Goal: Task Accomplishment & Management: Complete application form

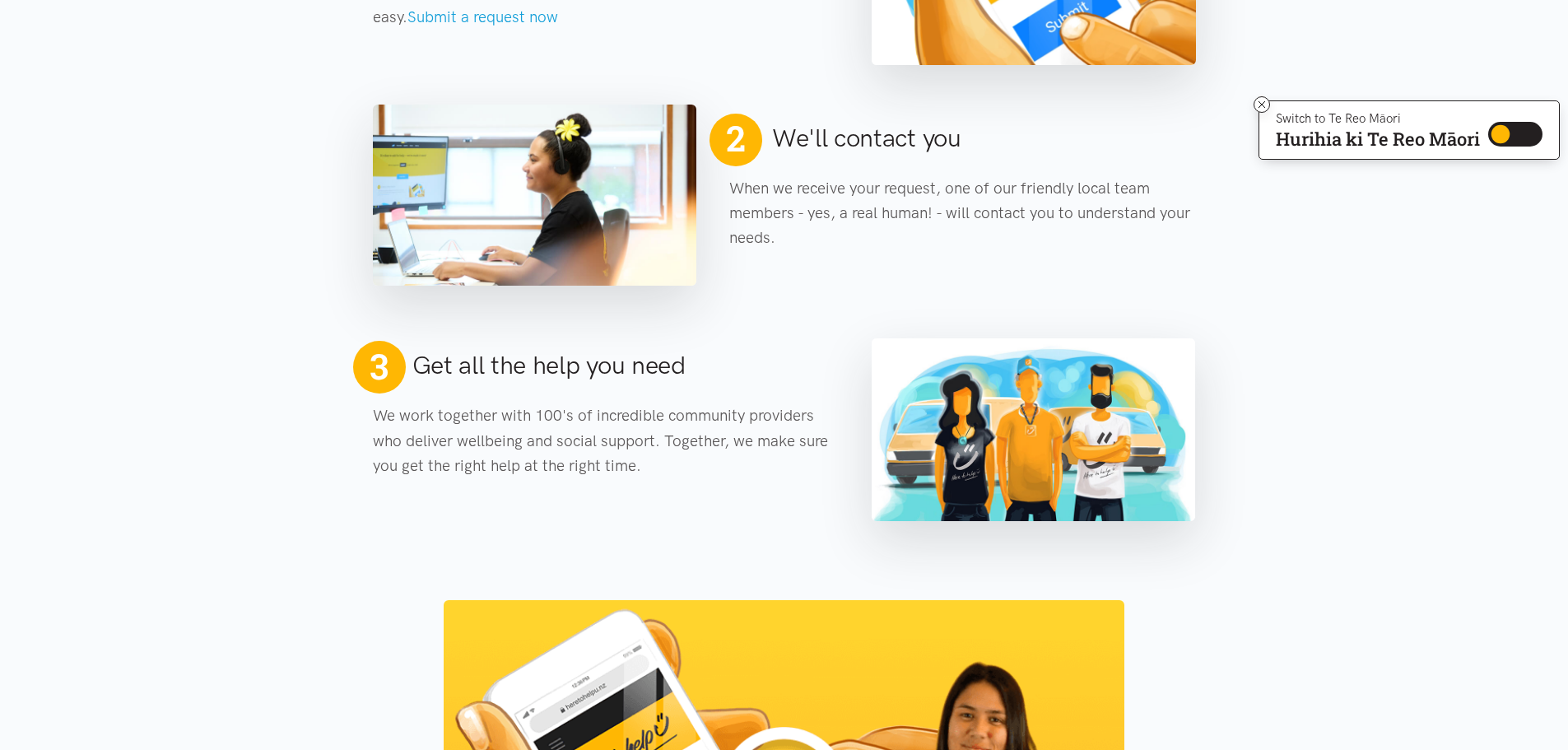
scroll to position [659, 0]
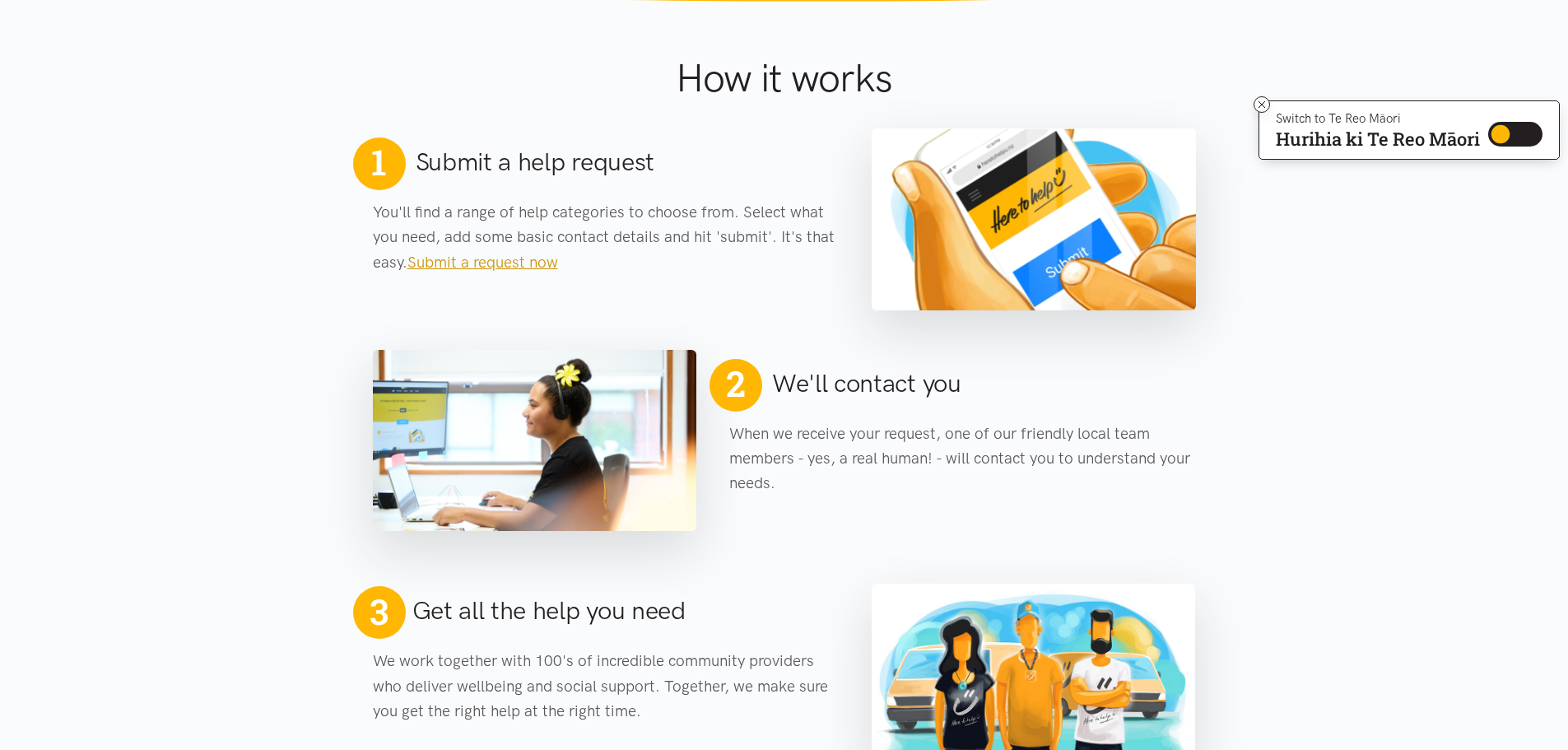
click at [481, 264] on link "Submit a request now" at bounding box center [482, 262] width 150 height 19
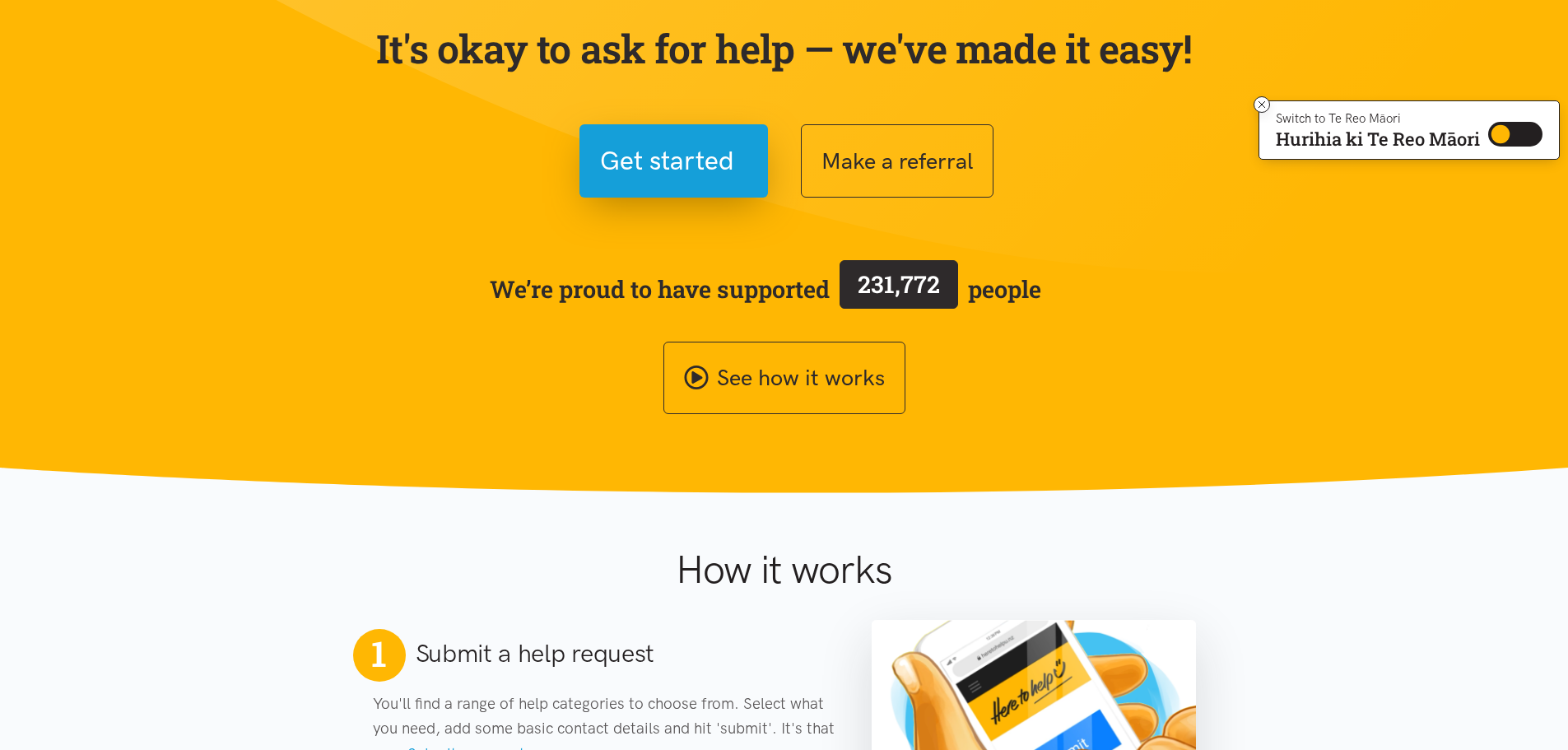
scroll to position [329, 0]
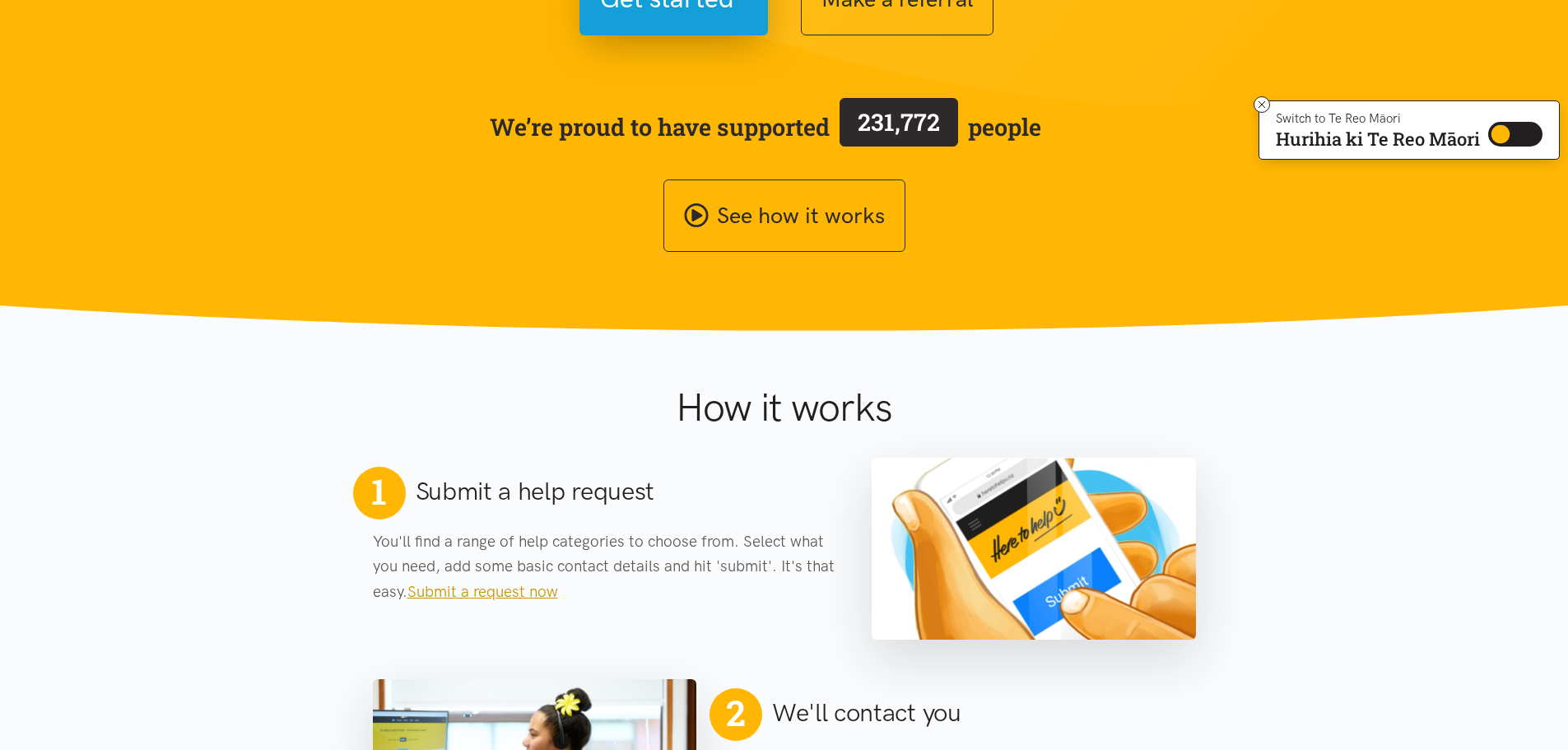
click at [499, 590] on link "Submit a request now" at bounding box center [482, 592] width 150 height 19
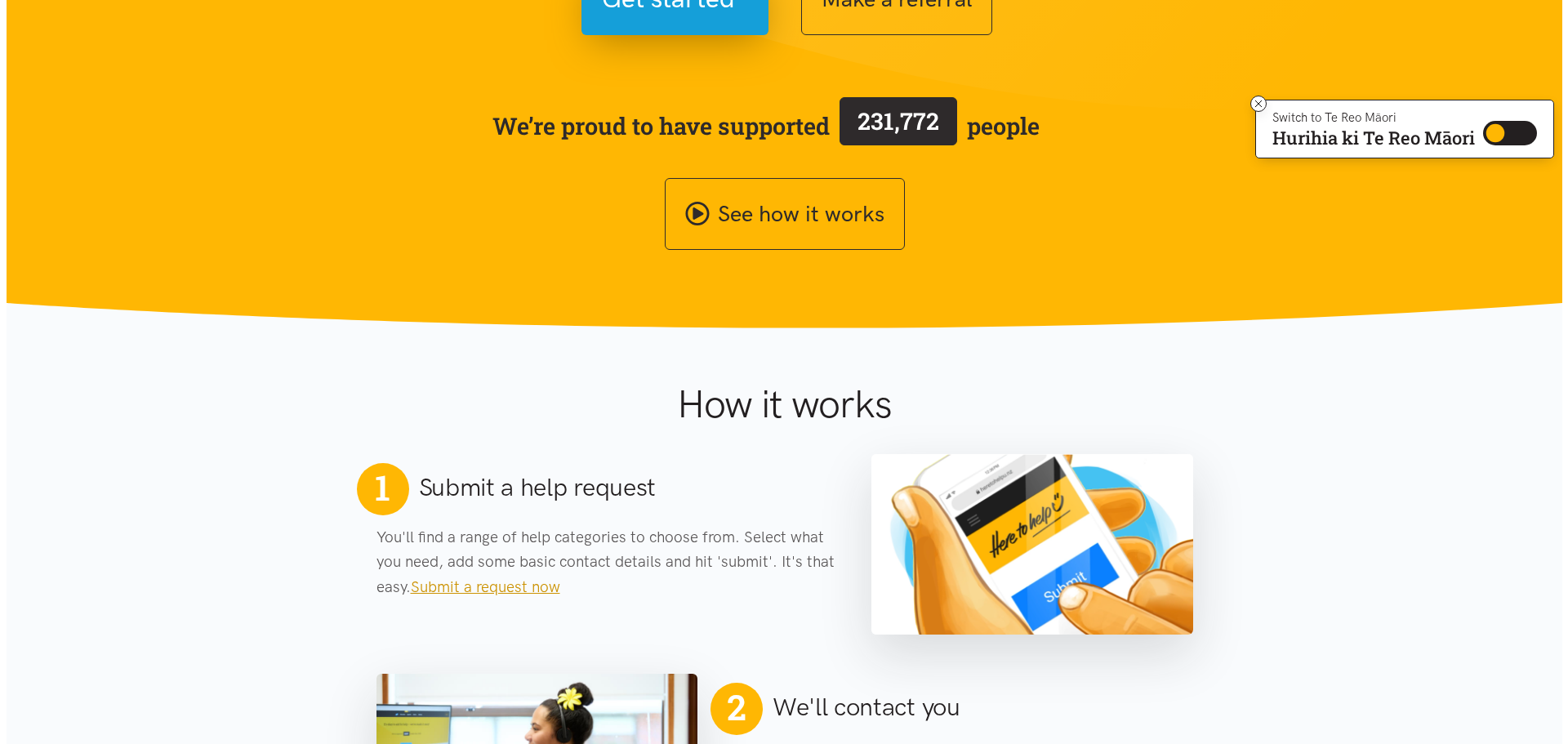
scroll to position [0, 0]
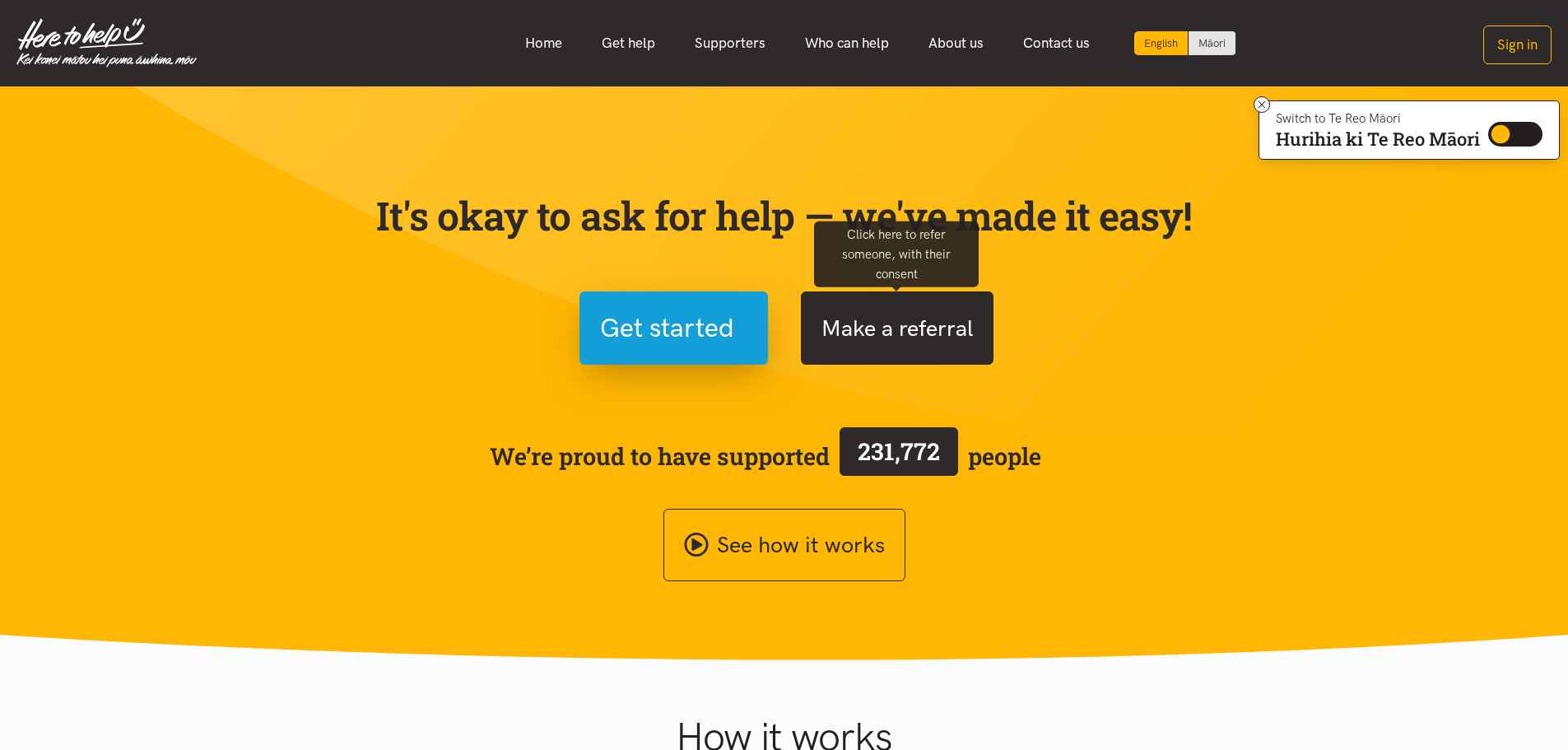
click at [923, 333] on button "Make a referral" at bounding box center [897, 328] width 193 height 73
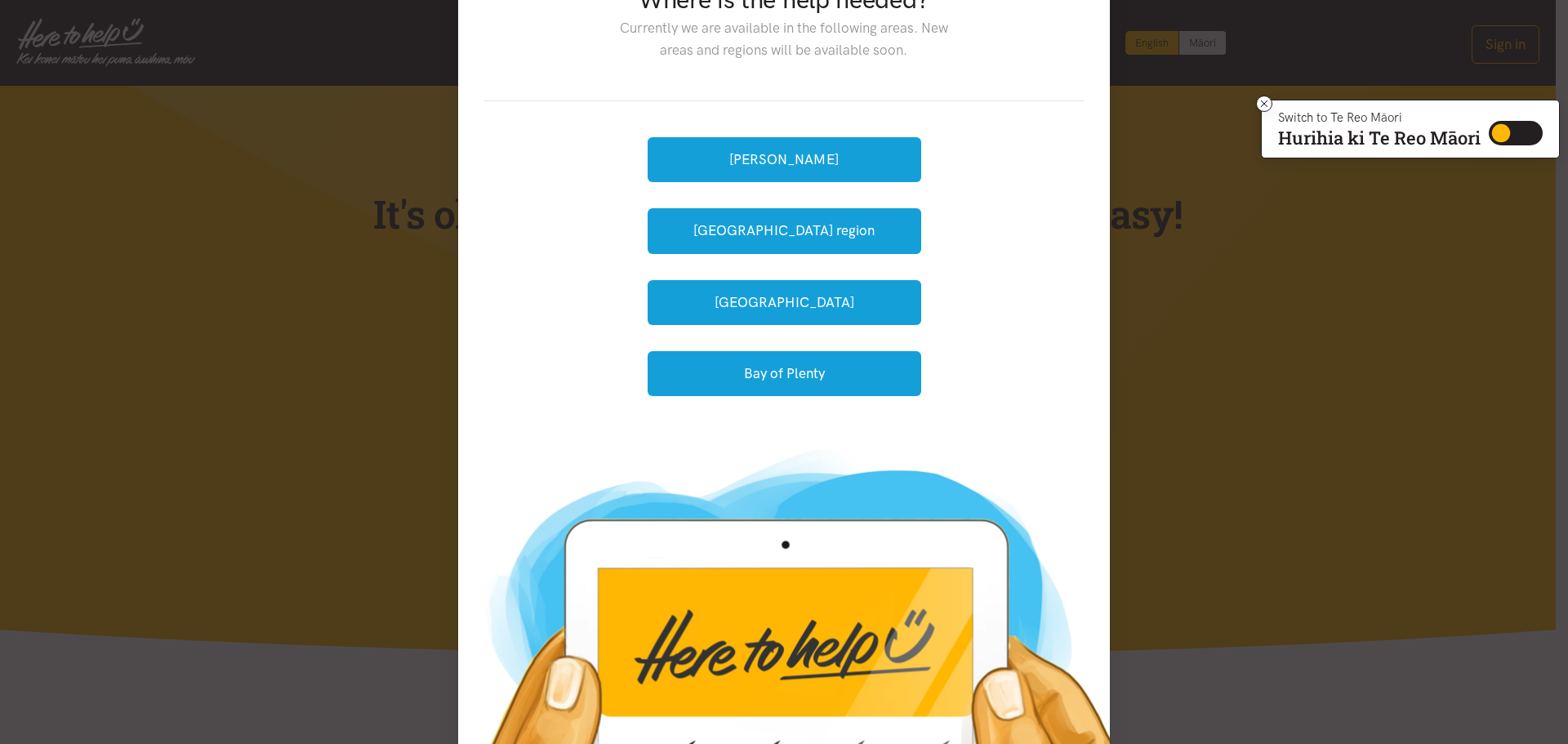
scroll to position [165, 0]
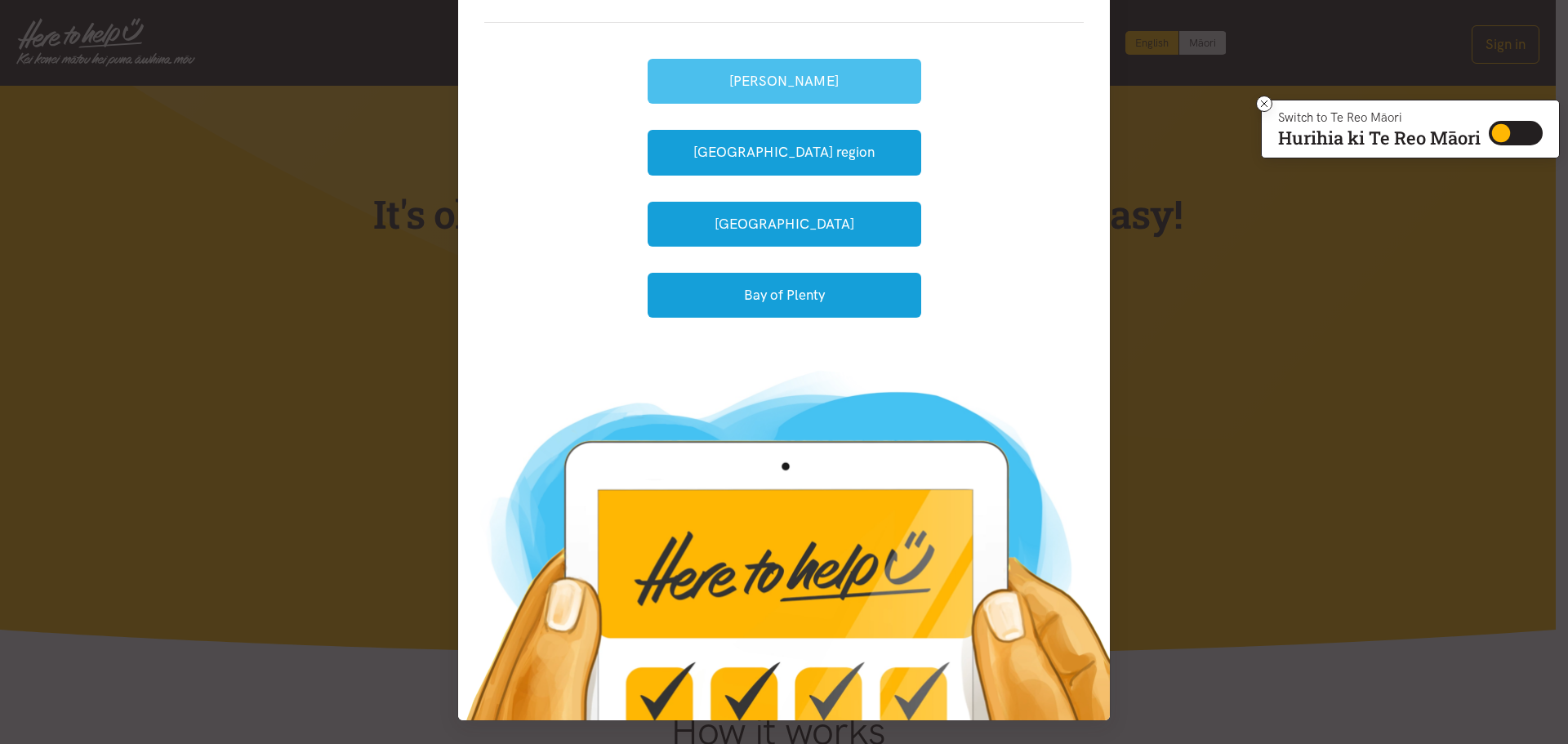
click at [764, 78] on button "[PERSON_NAME]" at bounding box center [784, 81] width 273 height 45
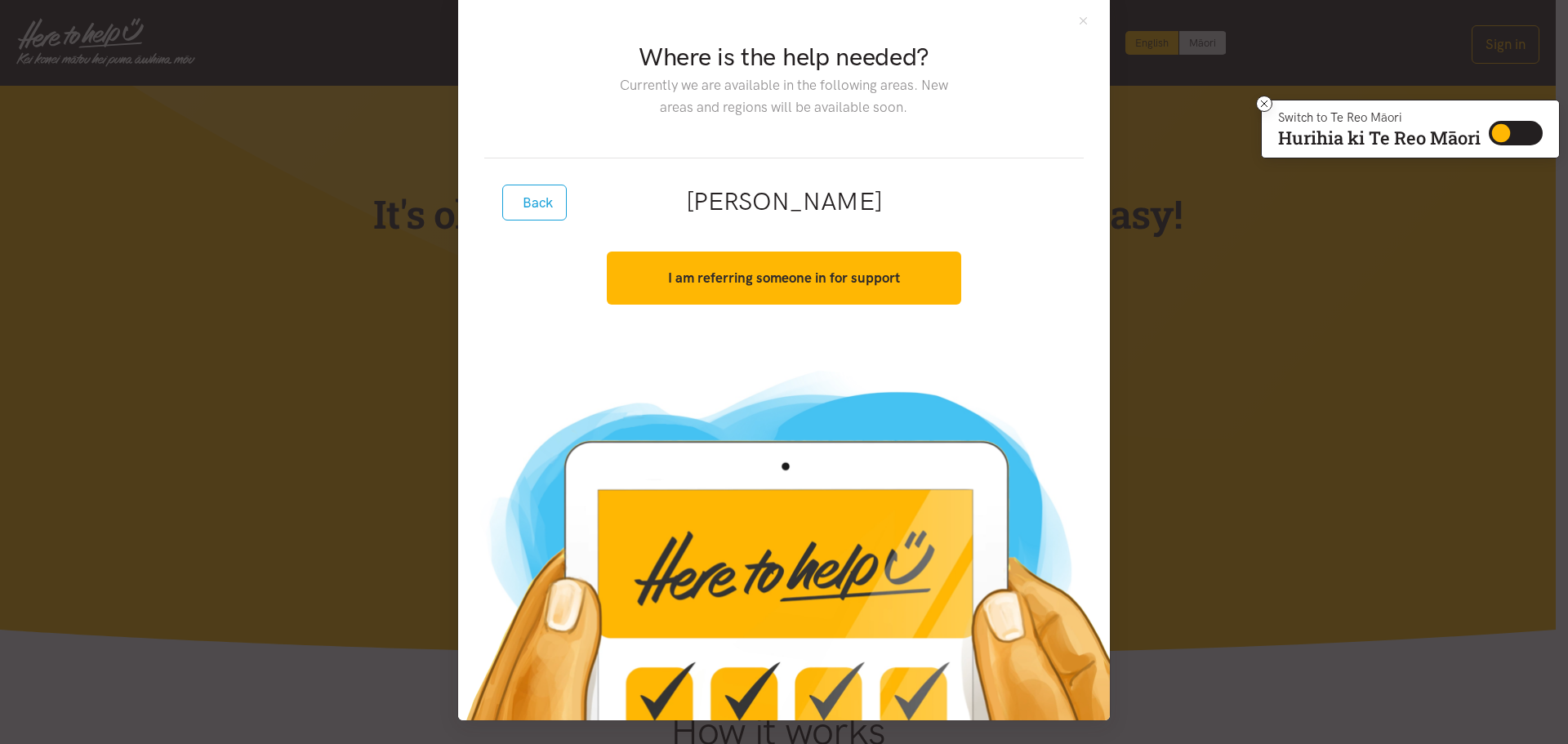
scroll to position [30, 0]
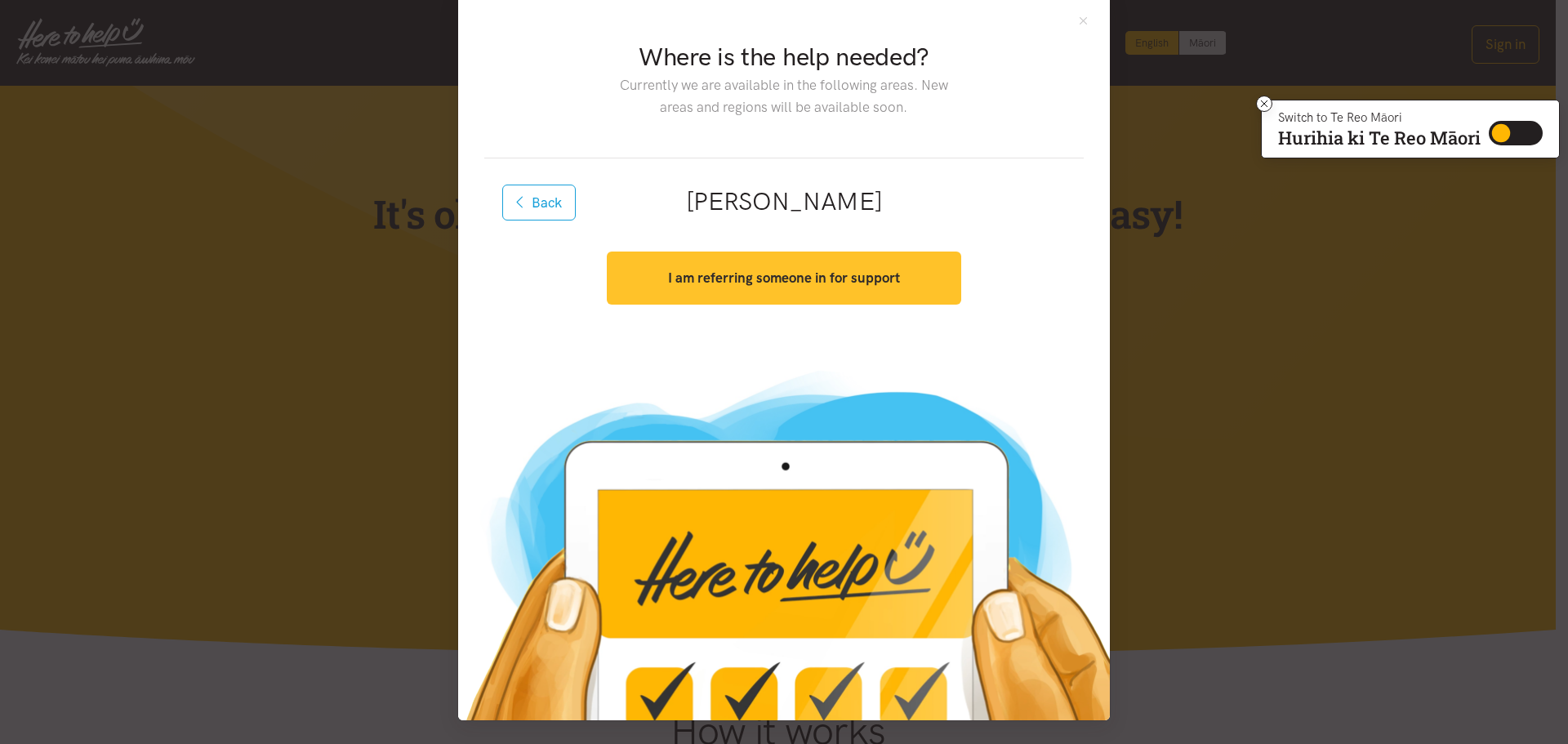
click at [758, 272] on strong "I am referring someone in for support" at bounding box center [783, 278] width 232 height 16
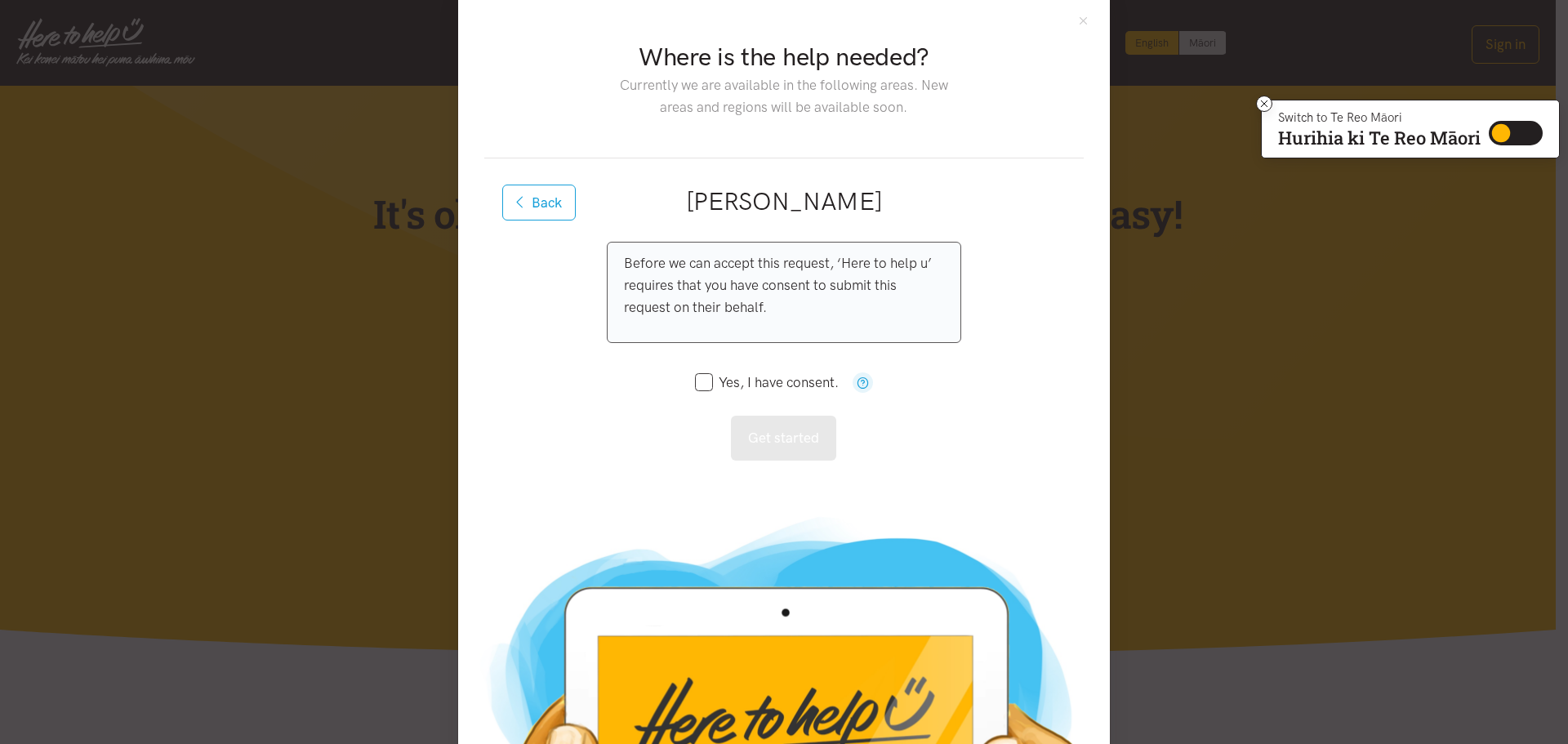
click at [700, 380] on input "Yes, I have consent." at bounding box center [766, 383] width 143 height 13
checkbox input "true"
click at [765, 439] on button "Get started" at bounding box center [783, 438] width 105 height 45
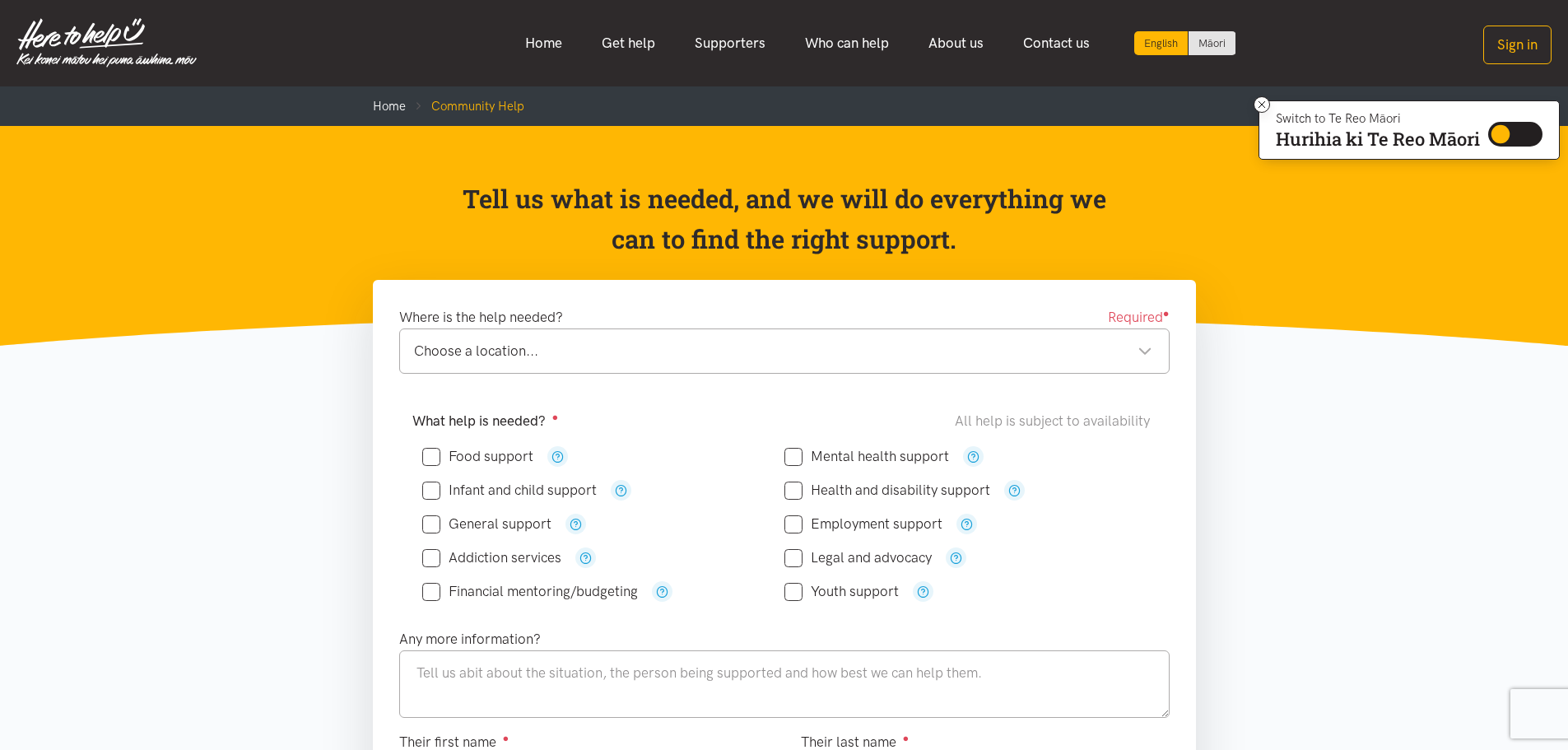
click at [92, 38] on img at bounding box center [106, 43] width 180 height 49
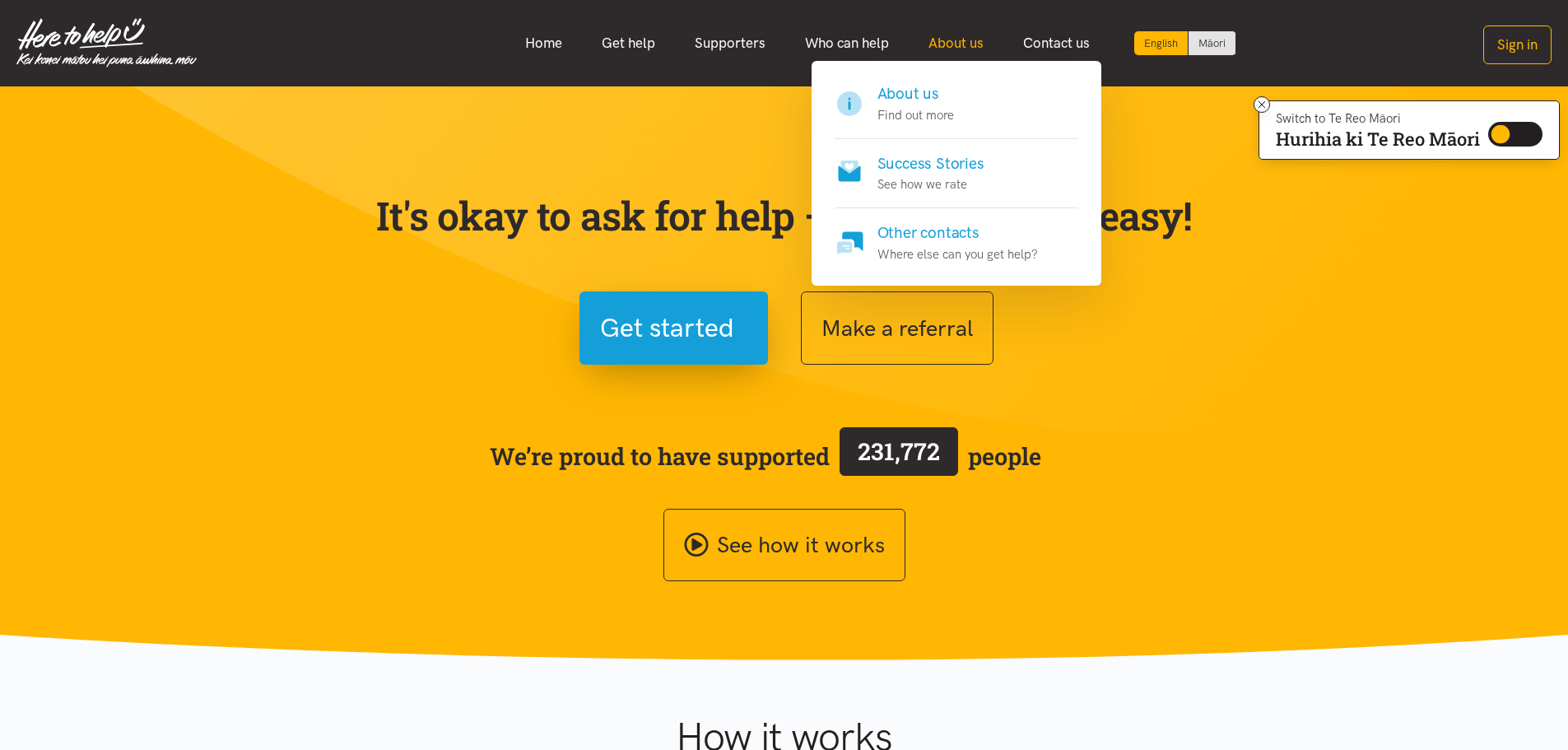
click at [946, 40] on link "About us" at bounding box center [955, 43] width 94 height 36
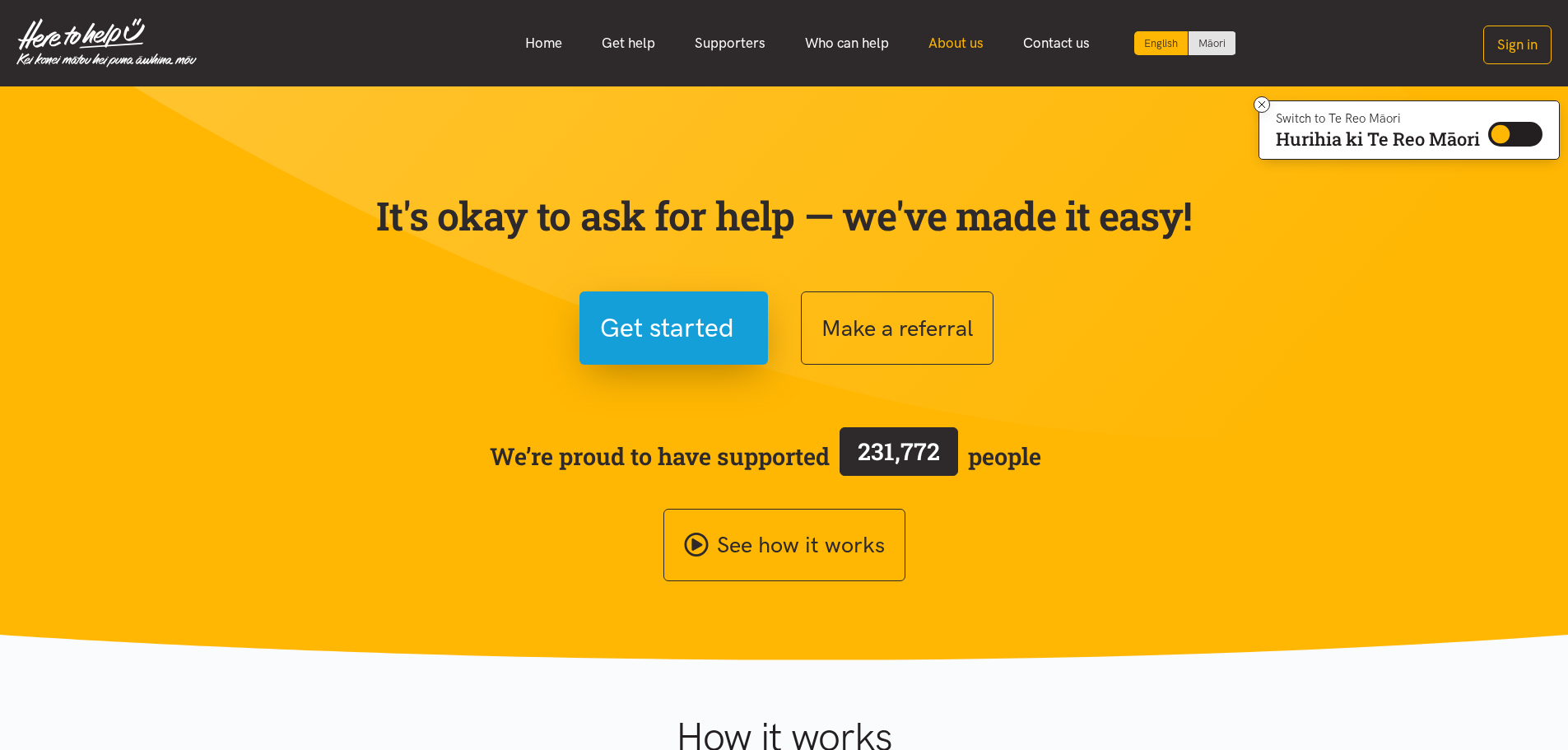
click at [946, 40] on link "About us" at bounding box center [955, 43] width 94 height 36
click at [636, 39] on link "Get help" at bounding box center [628, 43] width 93 height 36
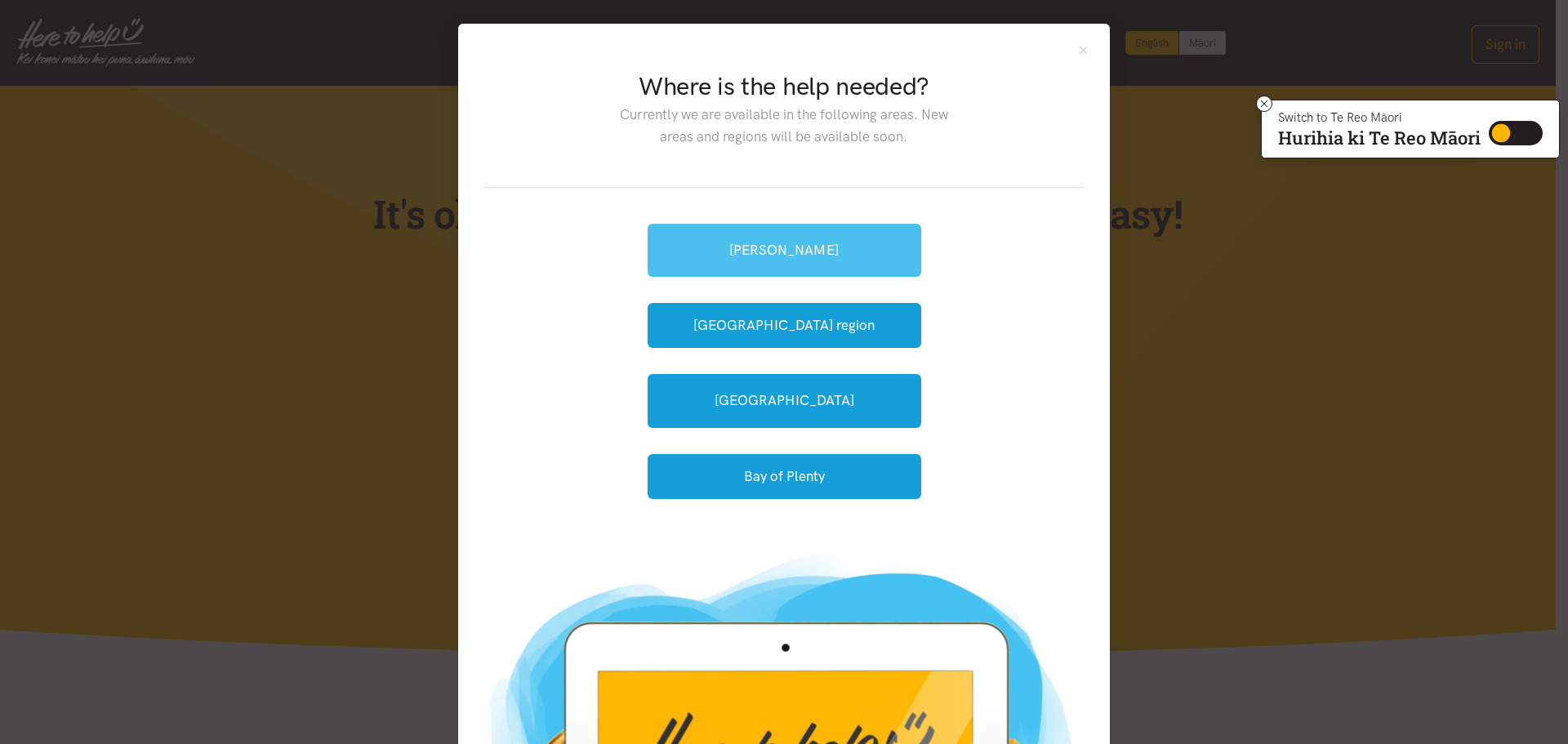
click at [765, 253] on link "[PERSON_NAME]" at bounding box center [784, 250] width 273 height 53
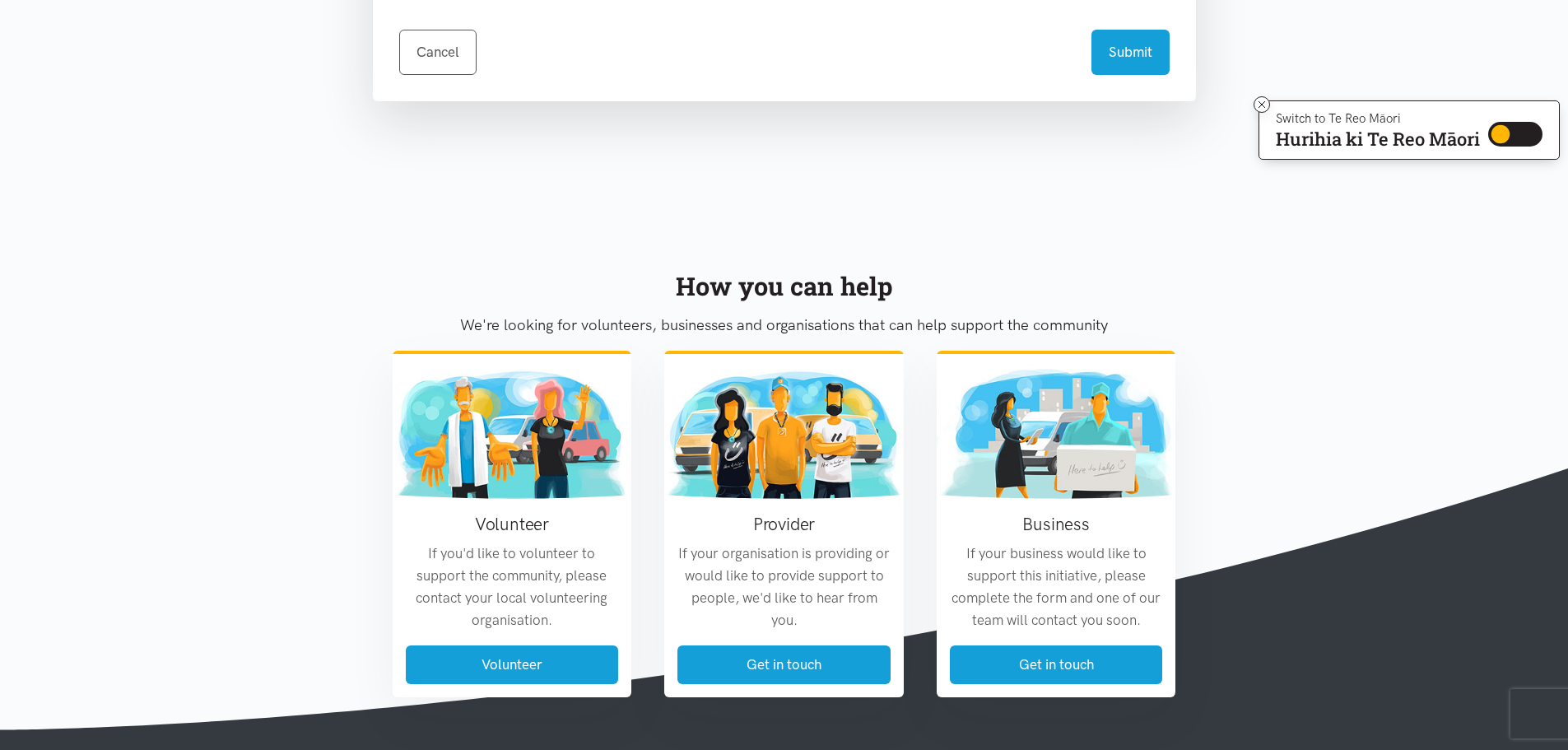
scroll to position [1318, 0]
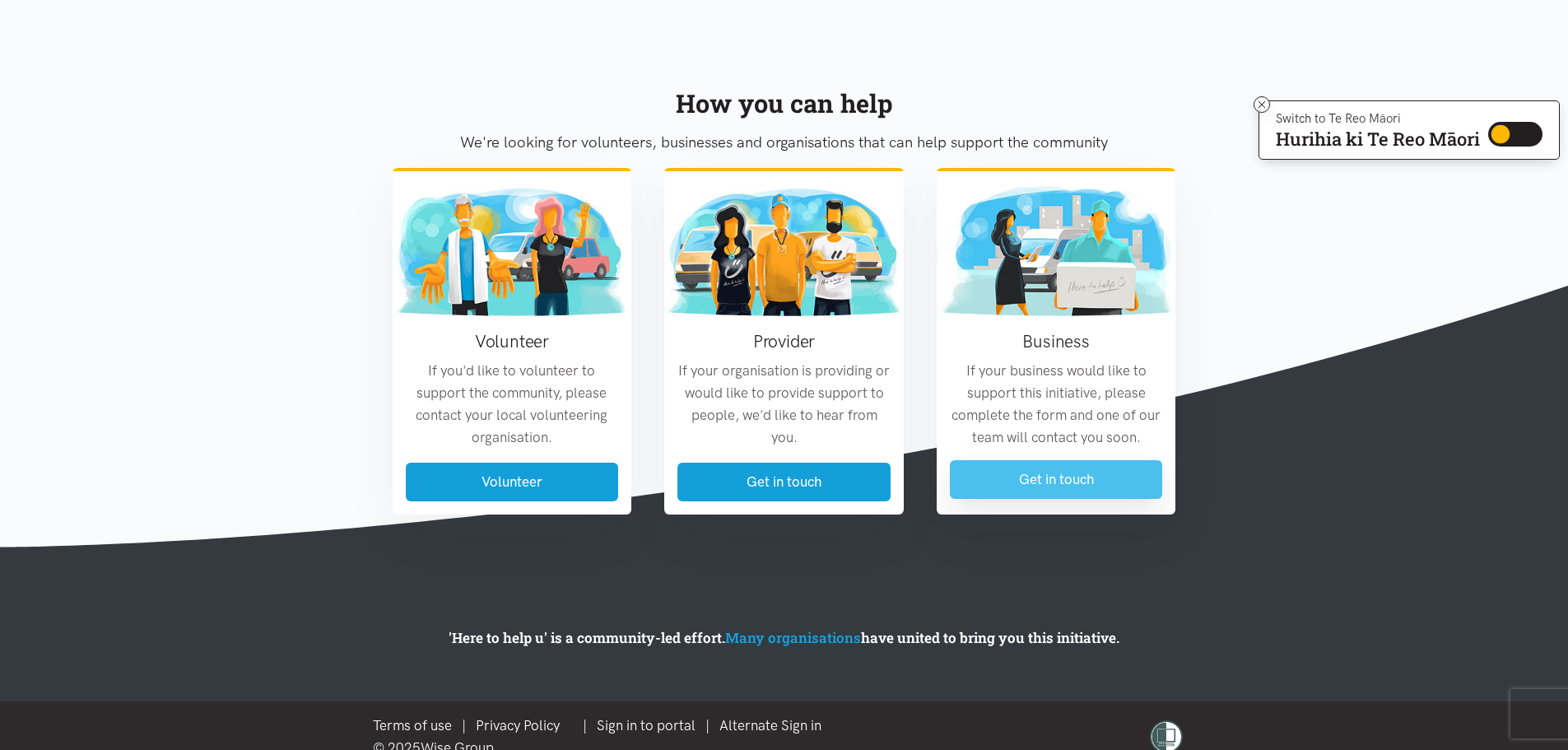
click at [1029, 476] on link "Get in touch" at bounding box center [1056, 480] width 213 height 39
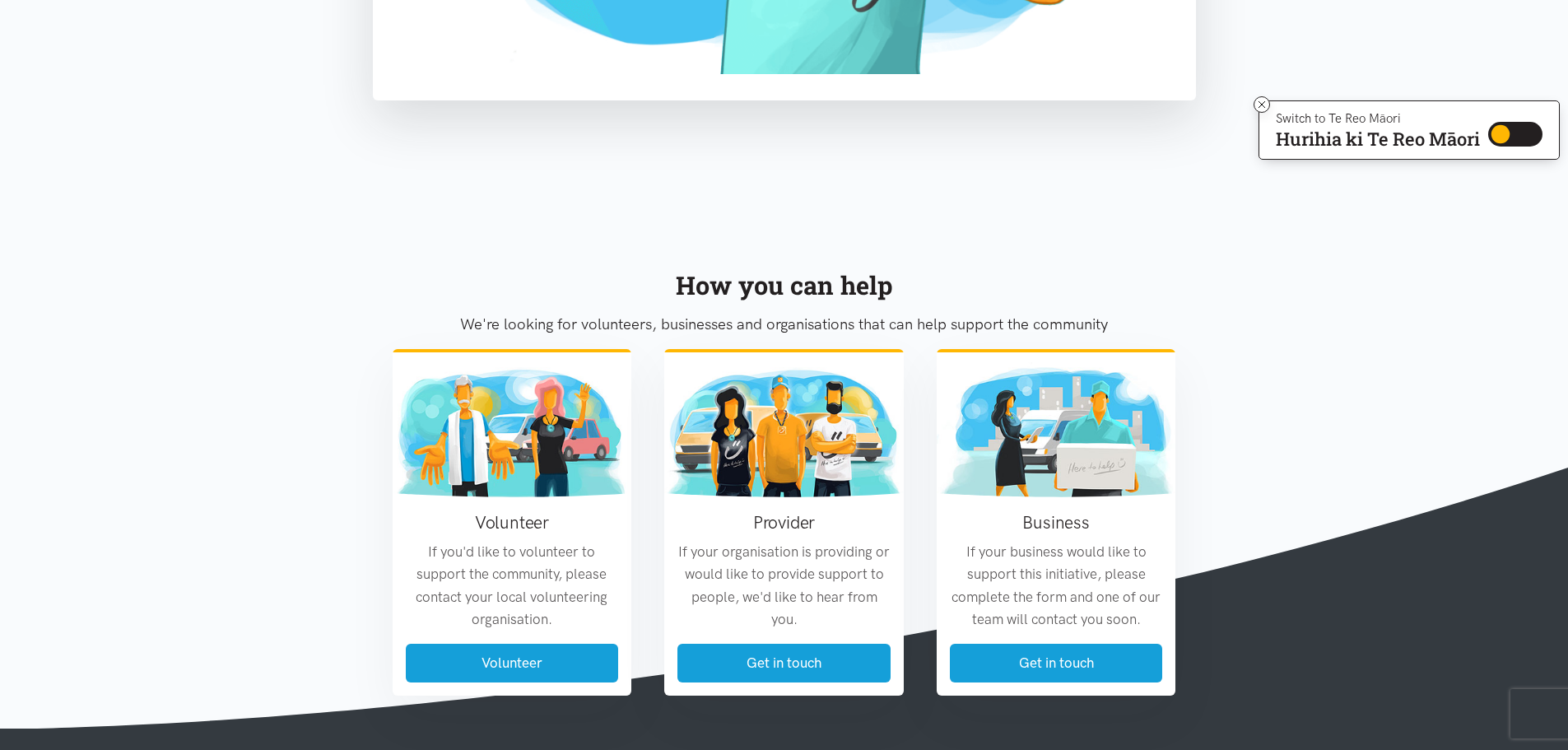
scroll to position [741, 0]
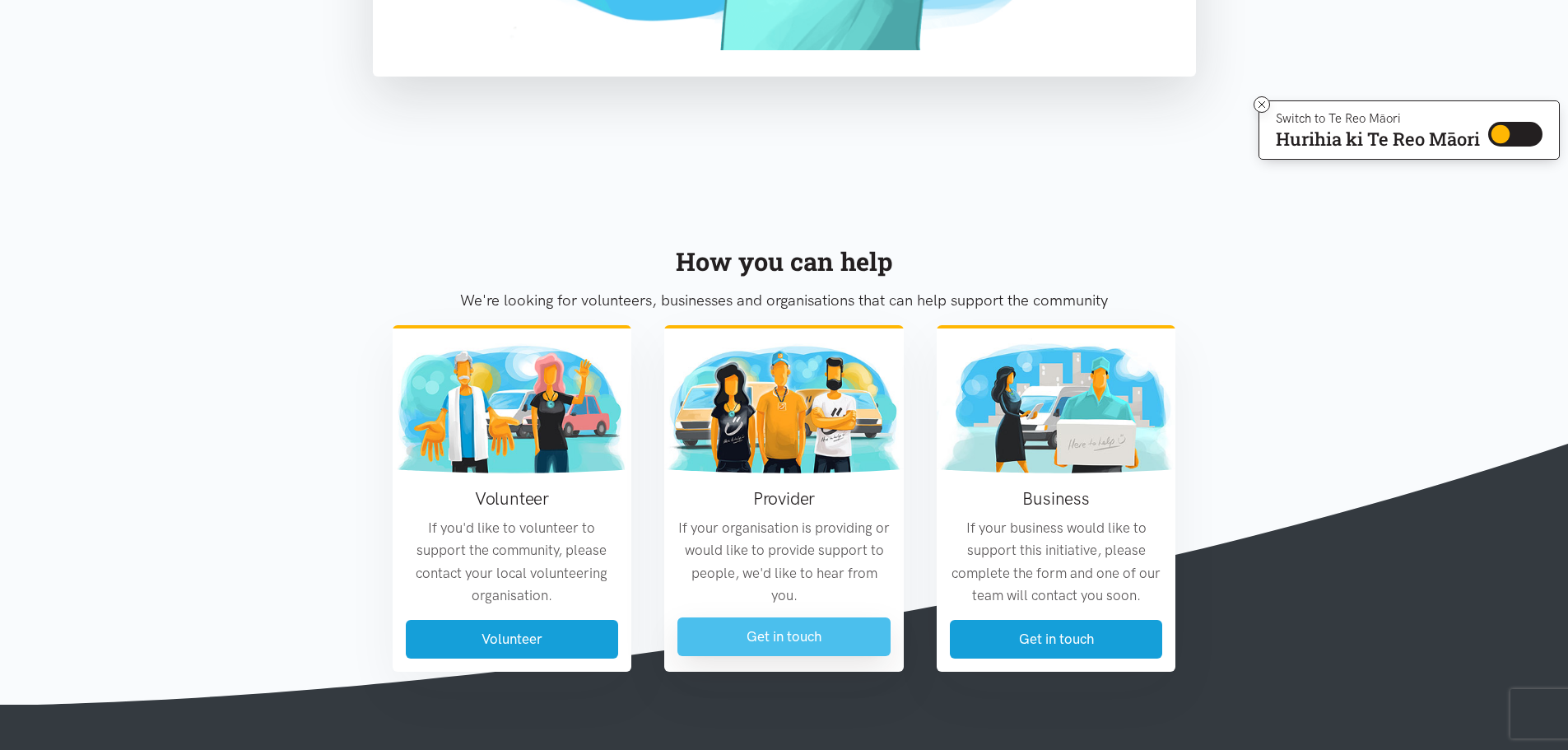
click at [773, 636] on link "Get in touch" at bounding box center [784, 637] width 213 height 39
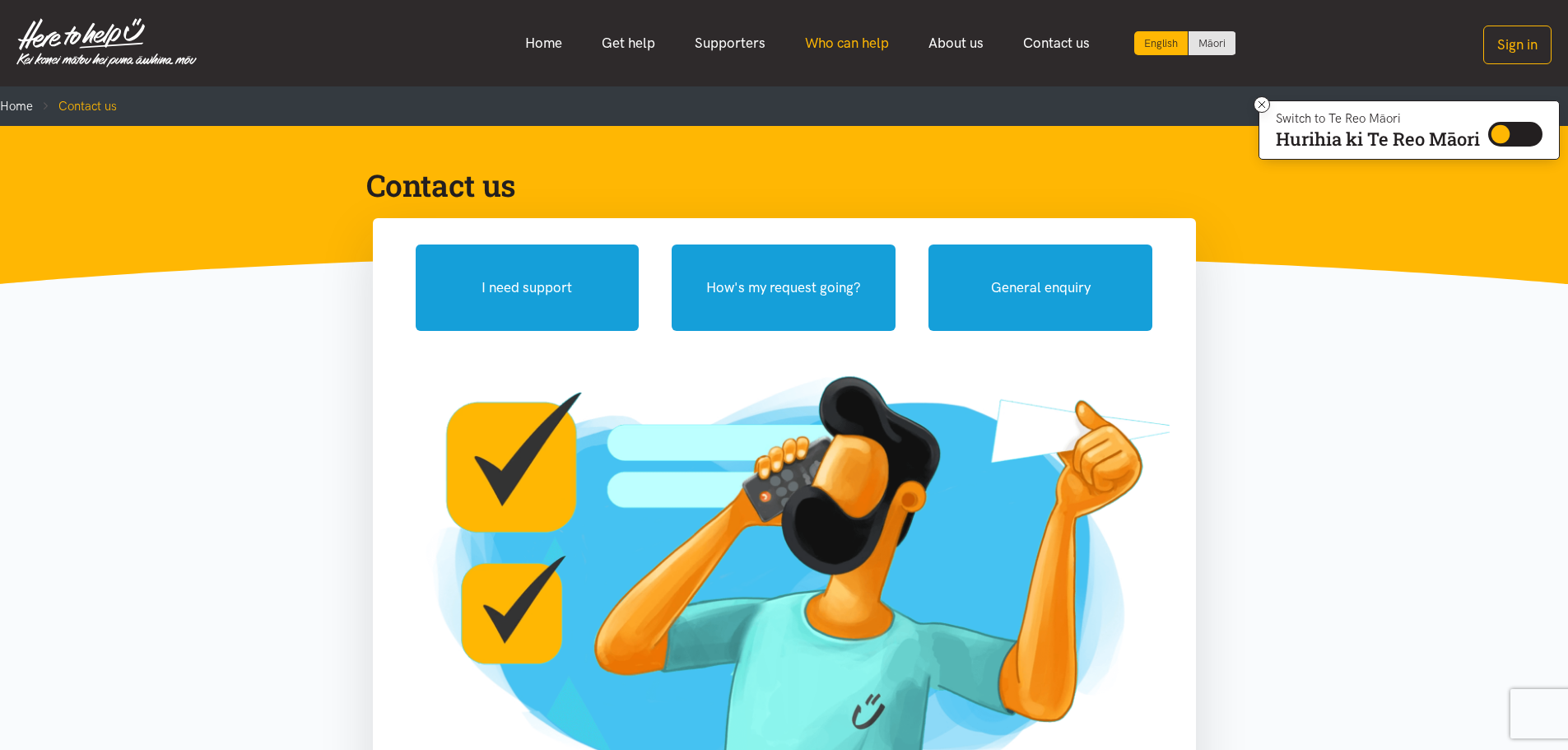
click at [827, 47] on link "Who can help" at bounding box center [846, 43] width 123 height 36
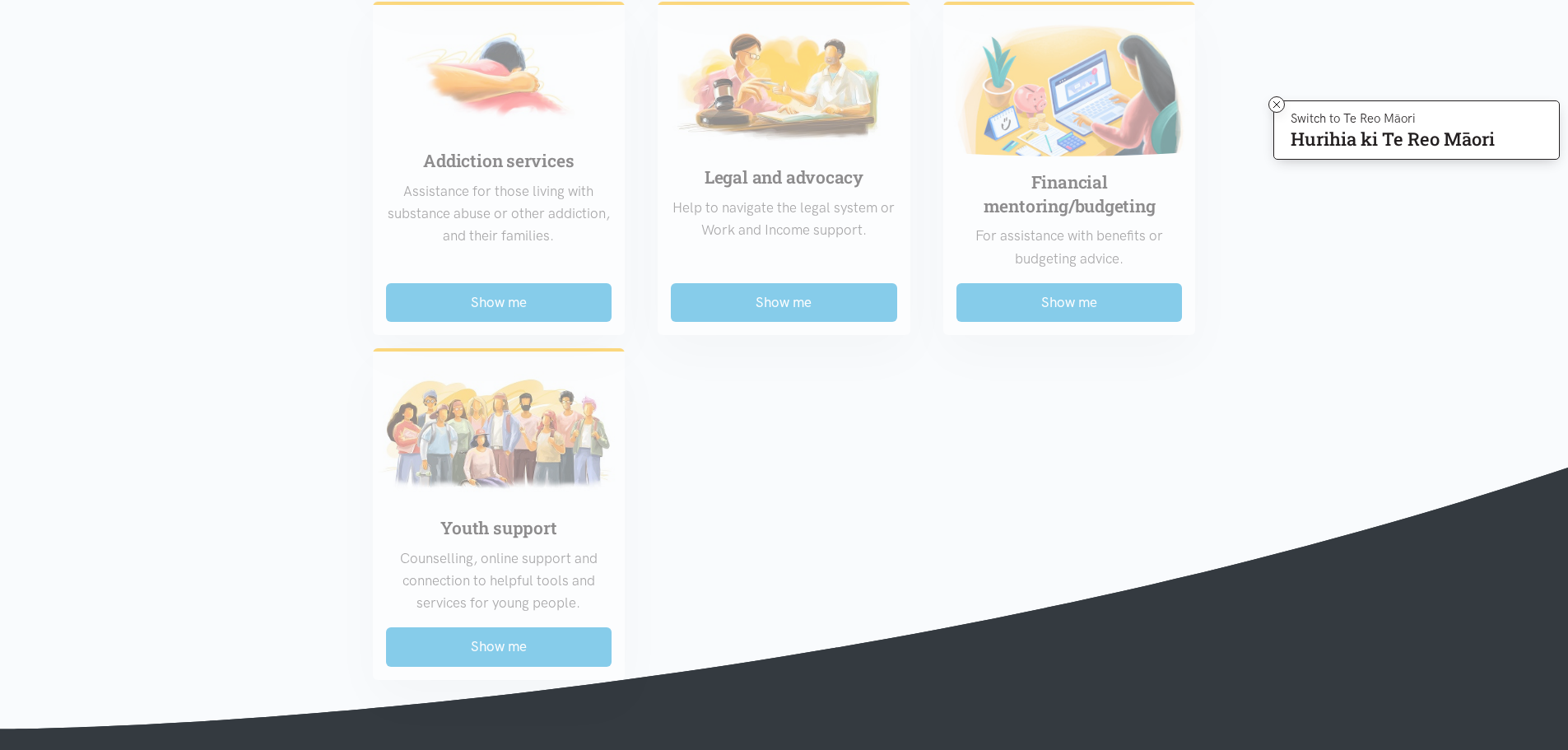
scroll to position [988, 0]
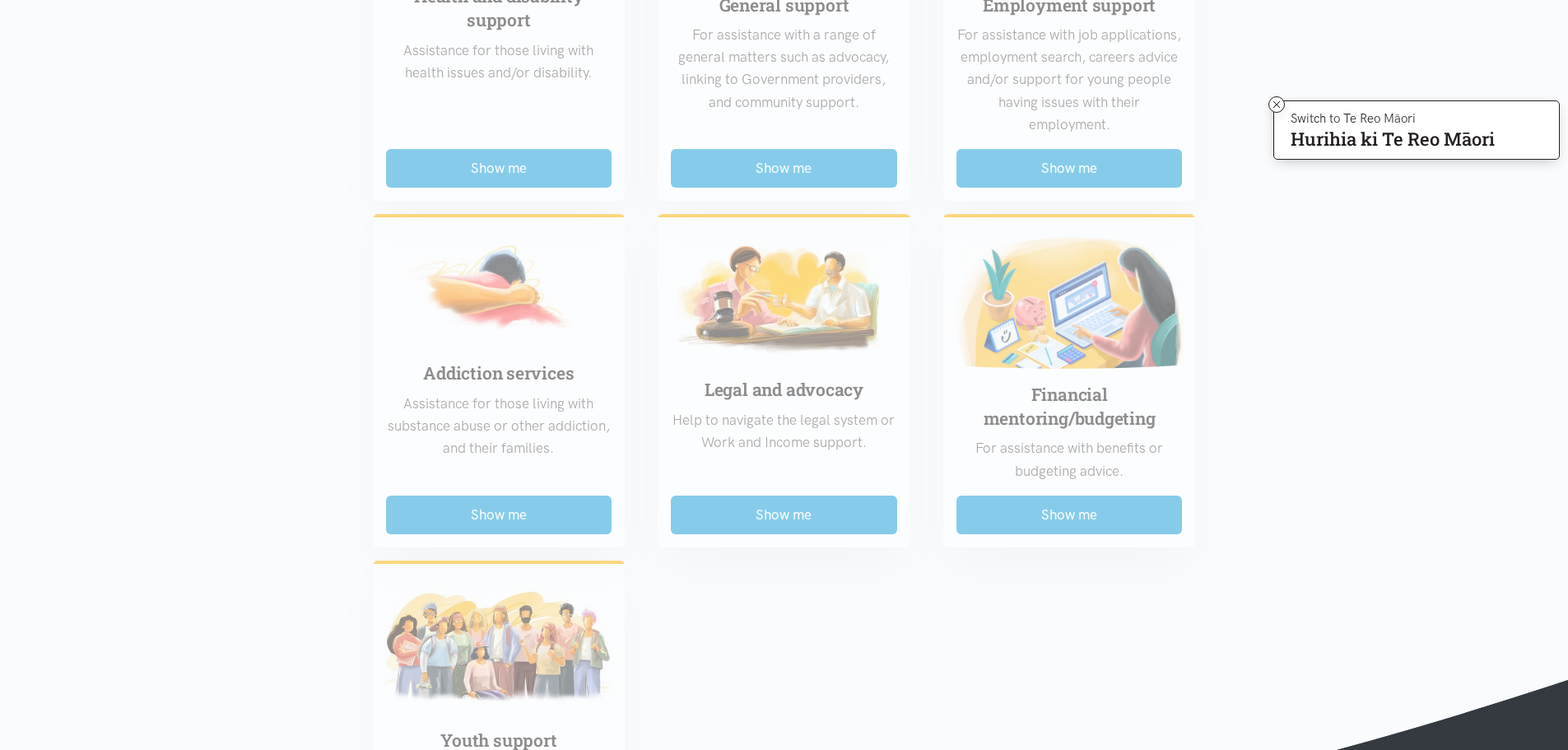
click at [124, 434] on section "Region Choose... Bay of Plenty Waikato District Choose..." at bounding box center [784, 132] width 1568 height 1618
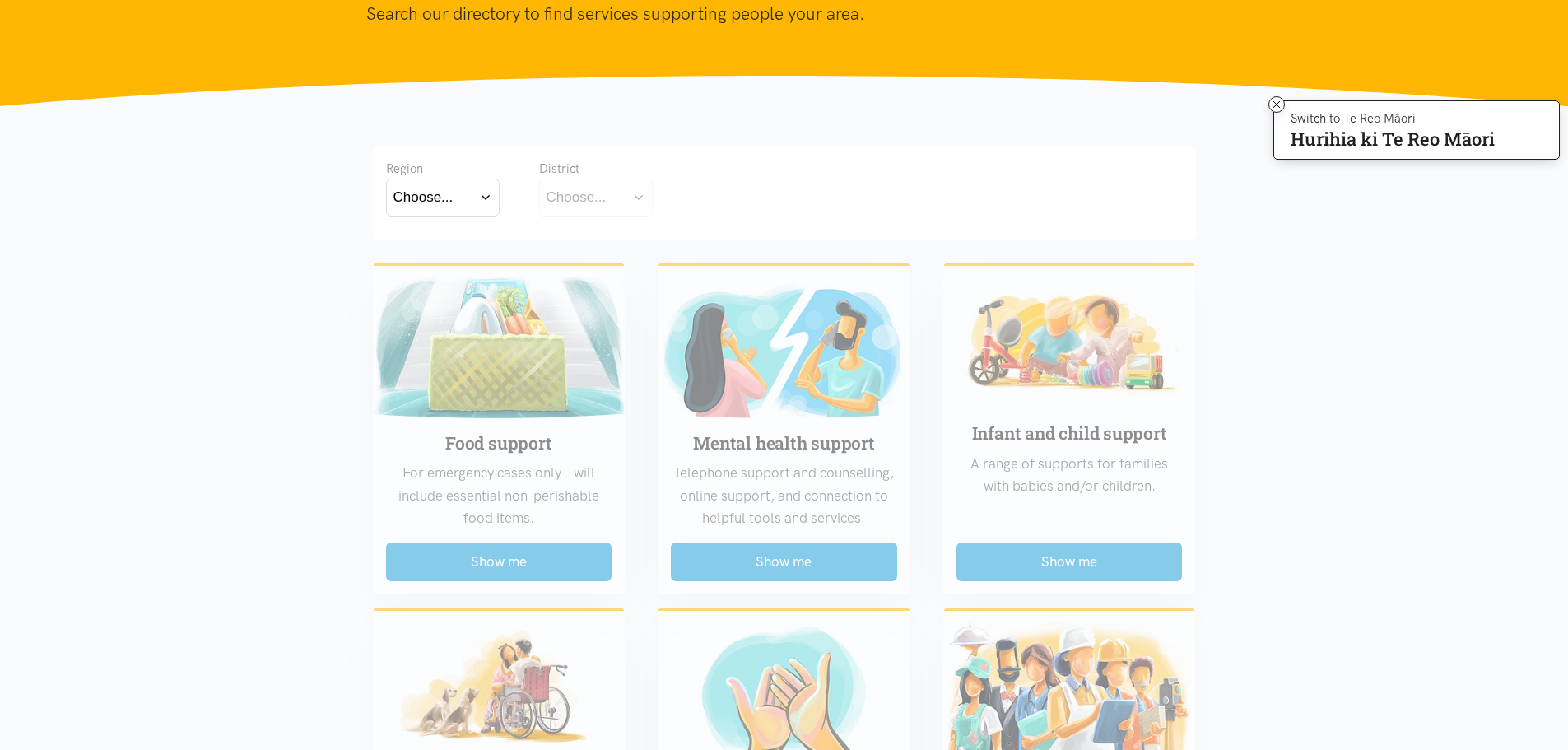
scroll to position [0, 0]
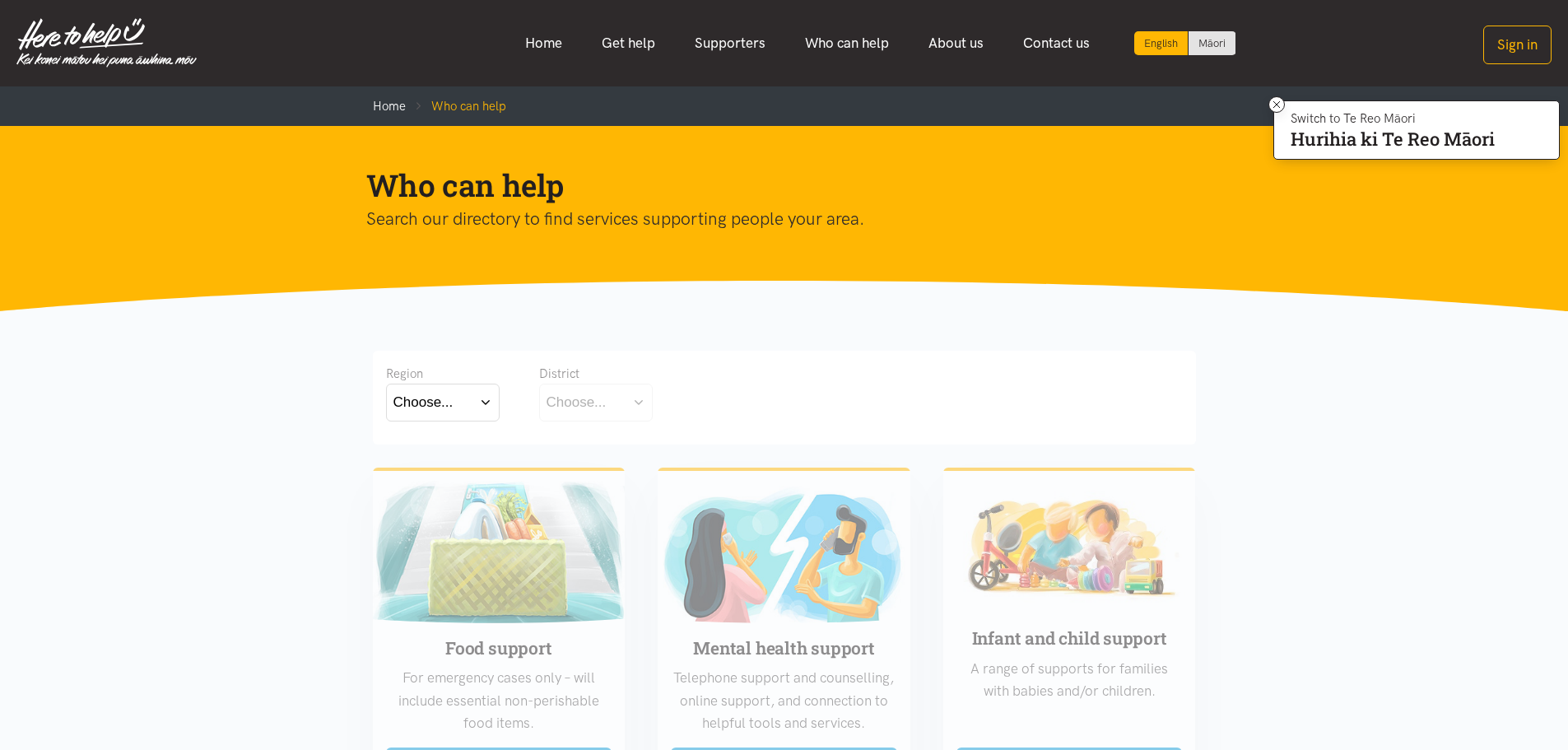
click at [484, 398] on button "Choose..." at bounding box center [443, 402] width 114 height 37
click at [450, 473] on label "Waikato" at bounding box center [443, 474] width 99 height 20
click at [0, 0] on input "Waikato" at bounding box center [0, 0] width 0 height 0
click at [693, 401] on button "Choose..." at bounding box center [621, 402] width 165 height 37
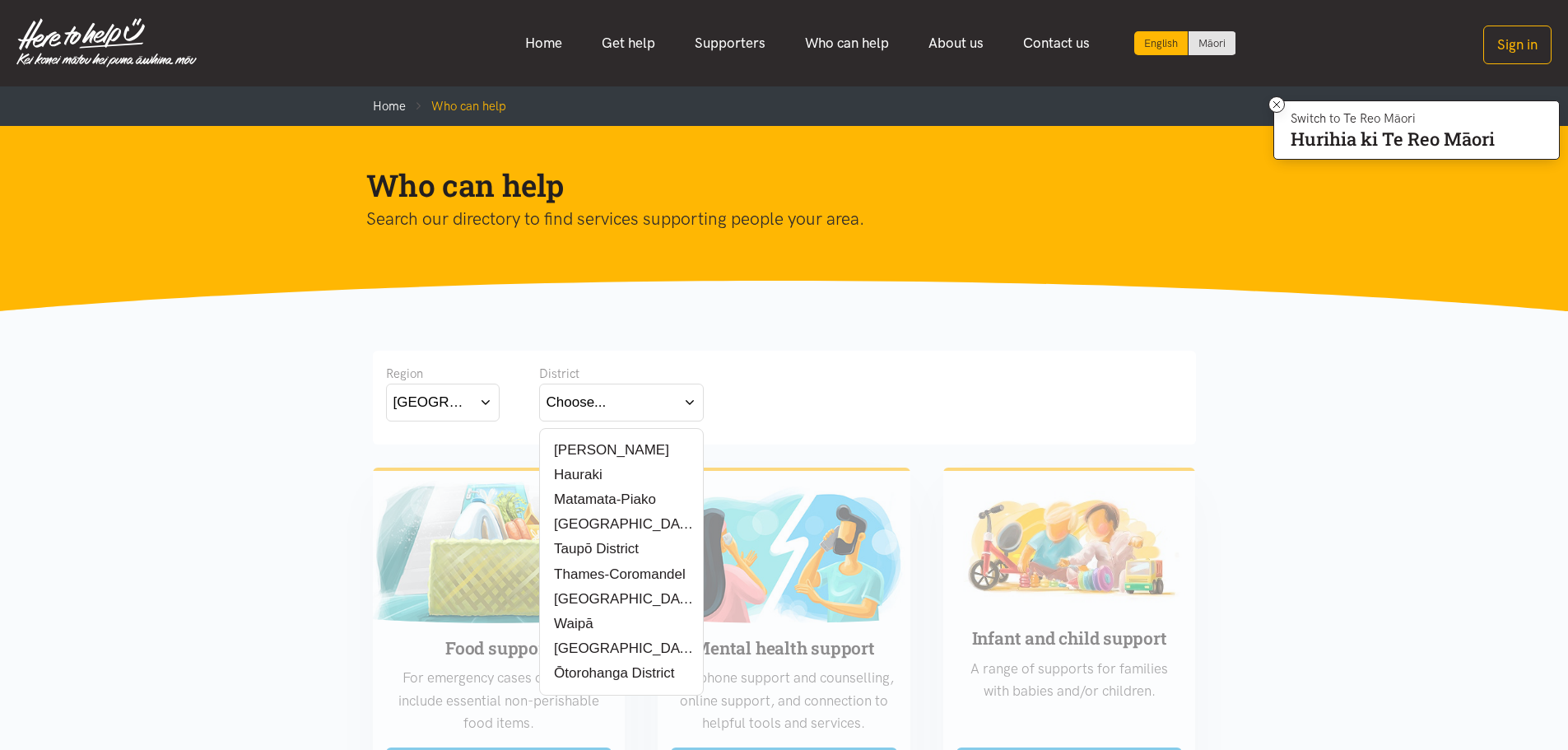
click at [582, 621] on label "Waipā" at bounding box center [571, 624] width 49 height 20
click at [0, 0] on input "Waipā" at bounding box center [0, 0] width 0 height 0
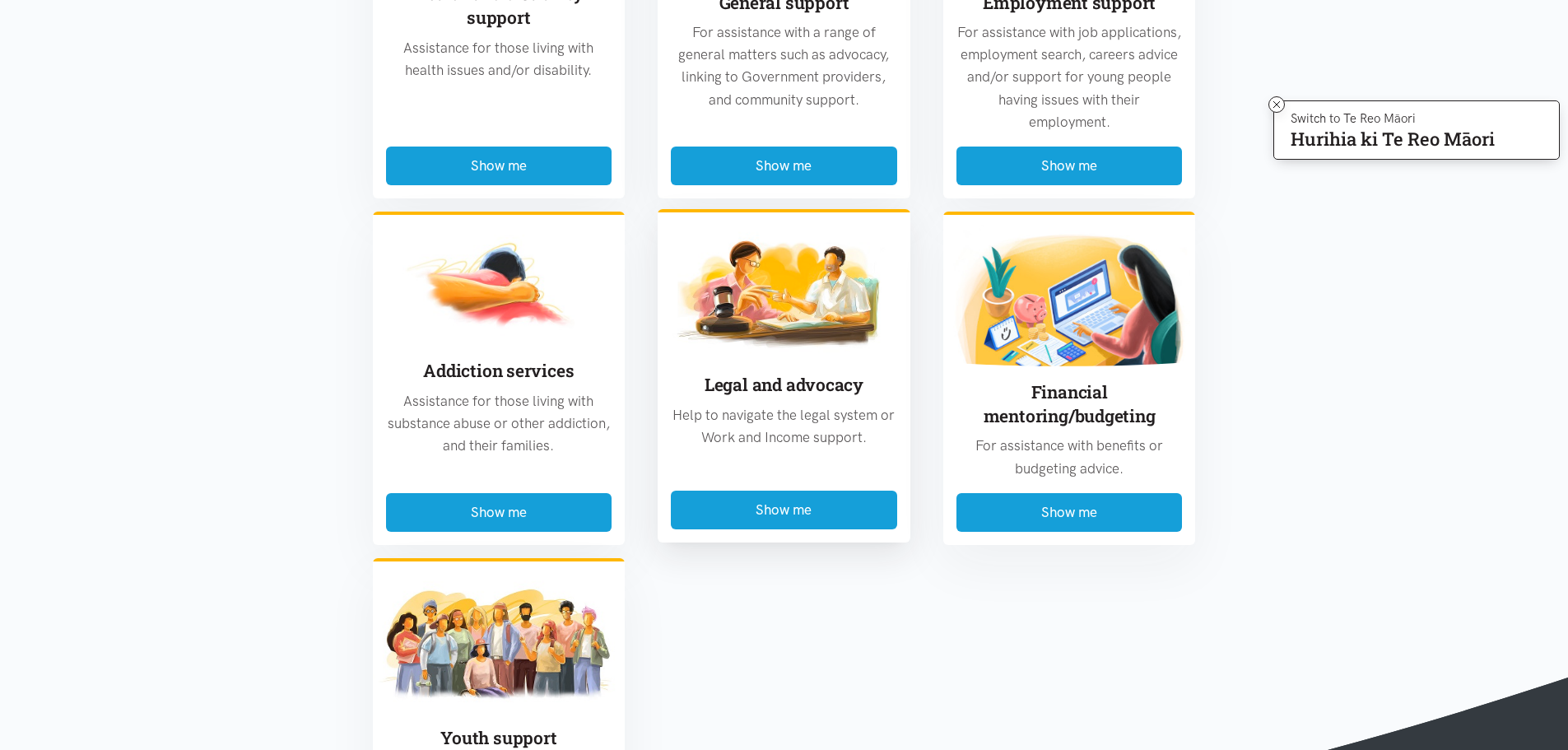
scroll to position [1153, 0]
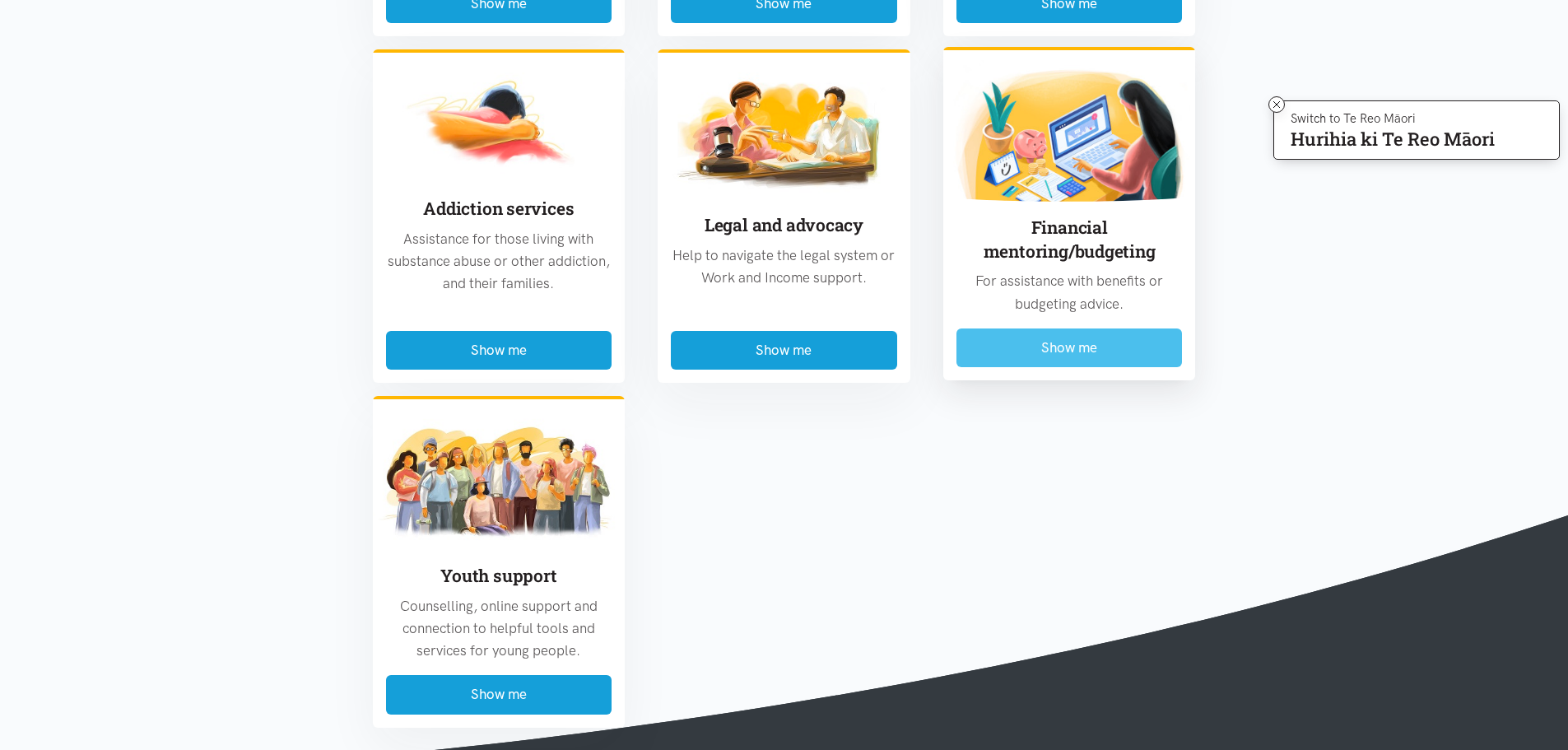
click at [1046, 349] on button "Show me" at bounding box center [1069, 348] width 226 height 39
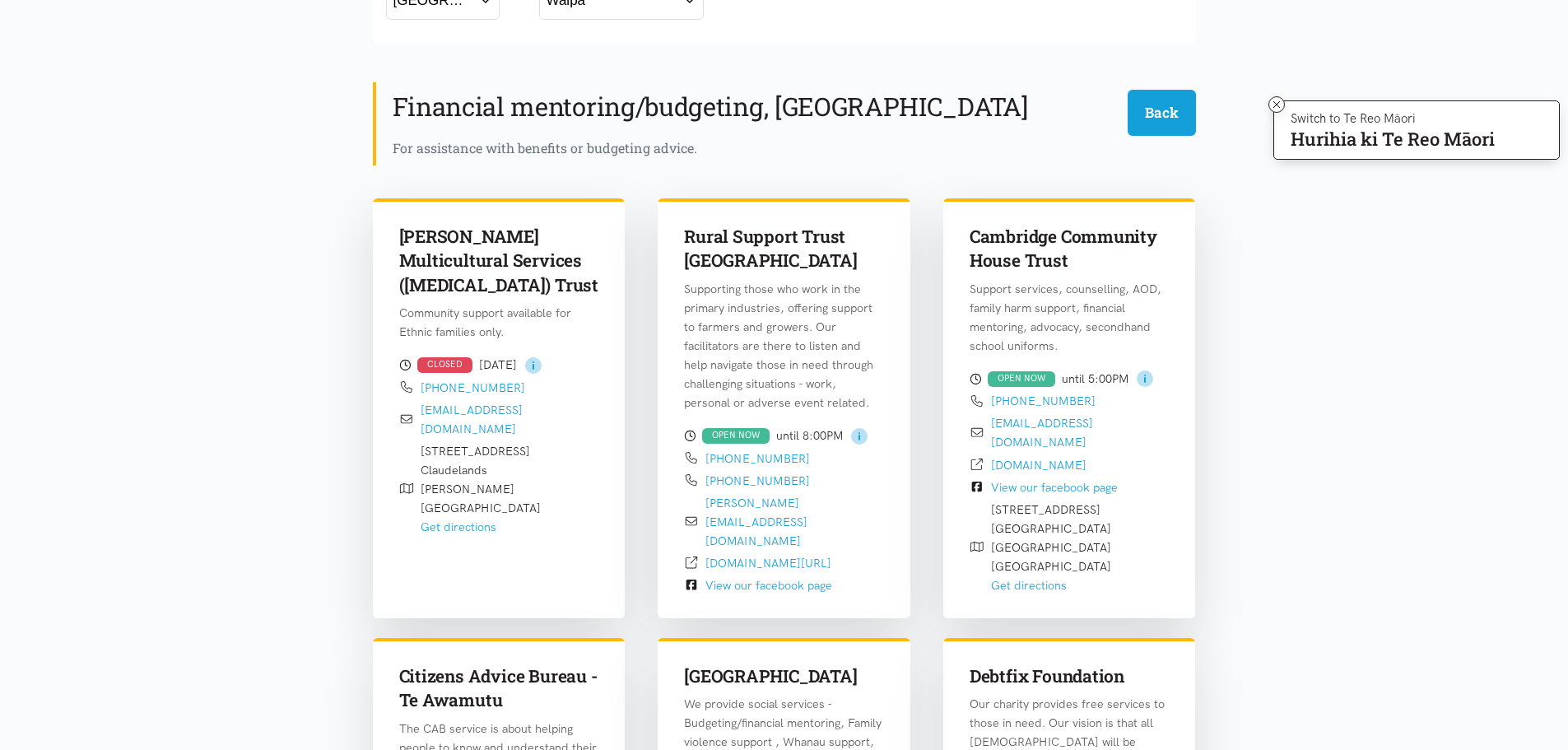
scroll to position [0, 0]
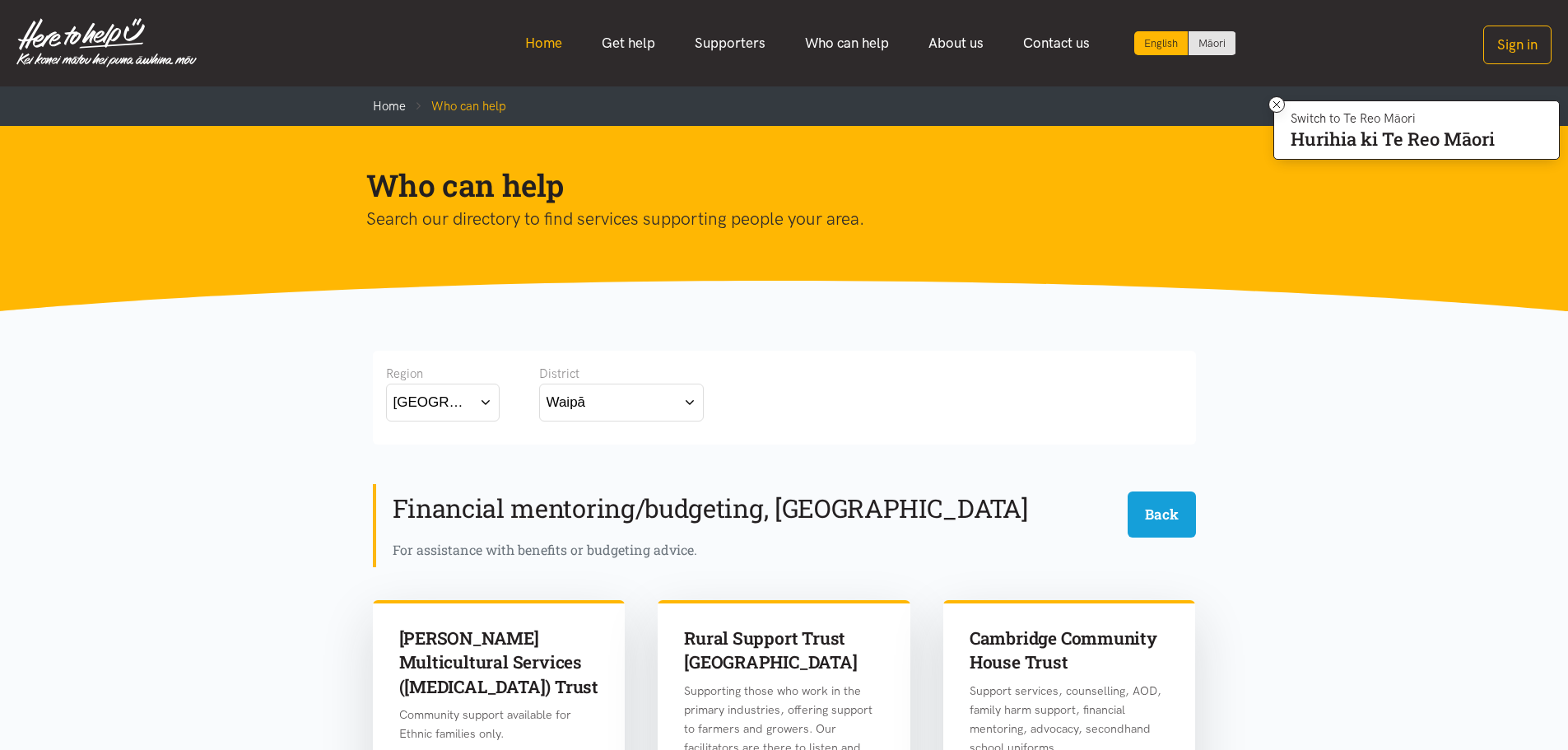
click at [547, 40] on link "Home" at bounding box center [544, 43] width 76 height 36
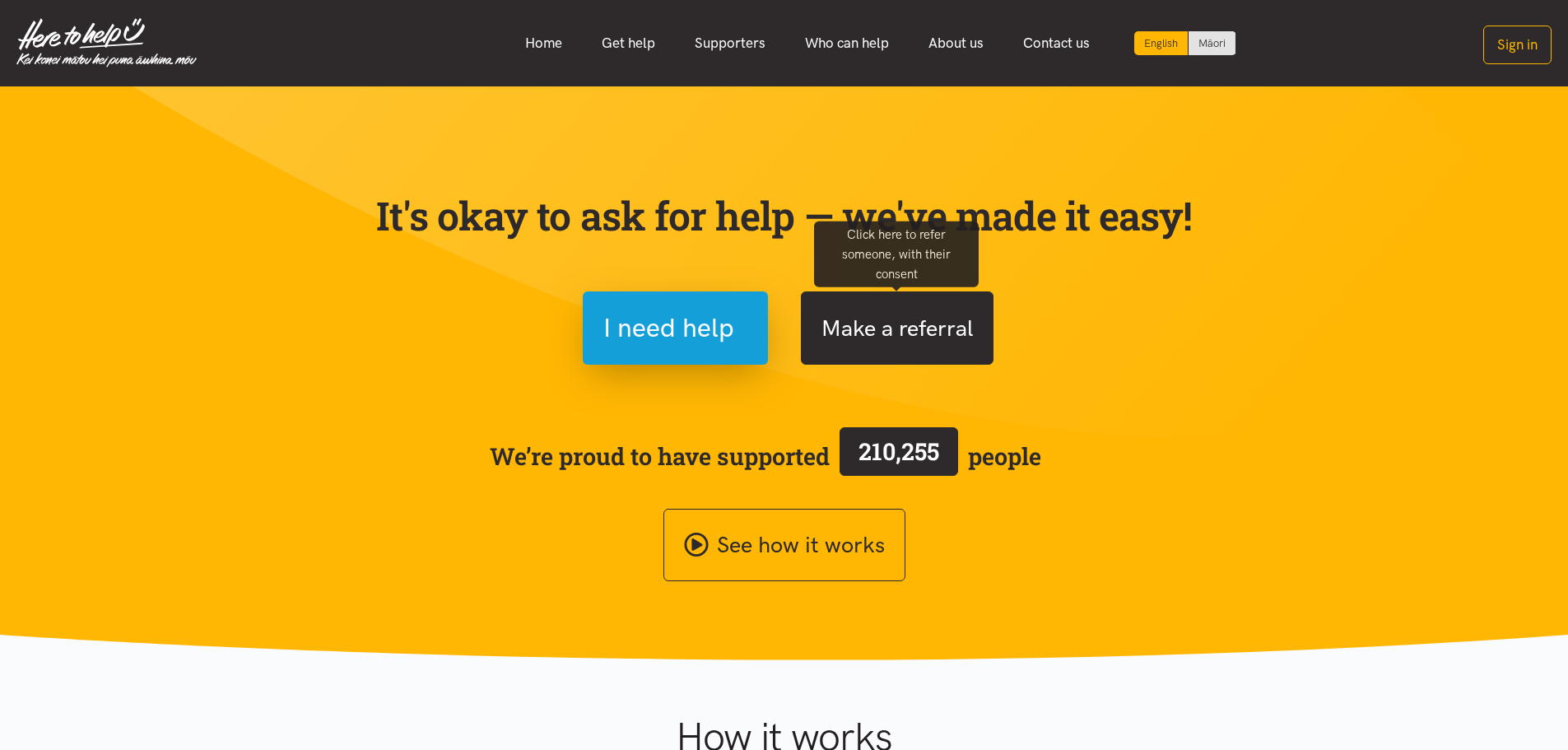
click at [884, 325] on button "Make a referral" at bounding box center [897, 328] width 193 height 73
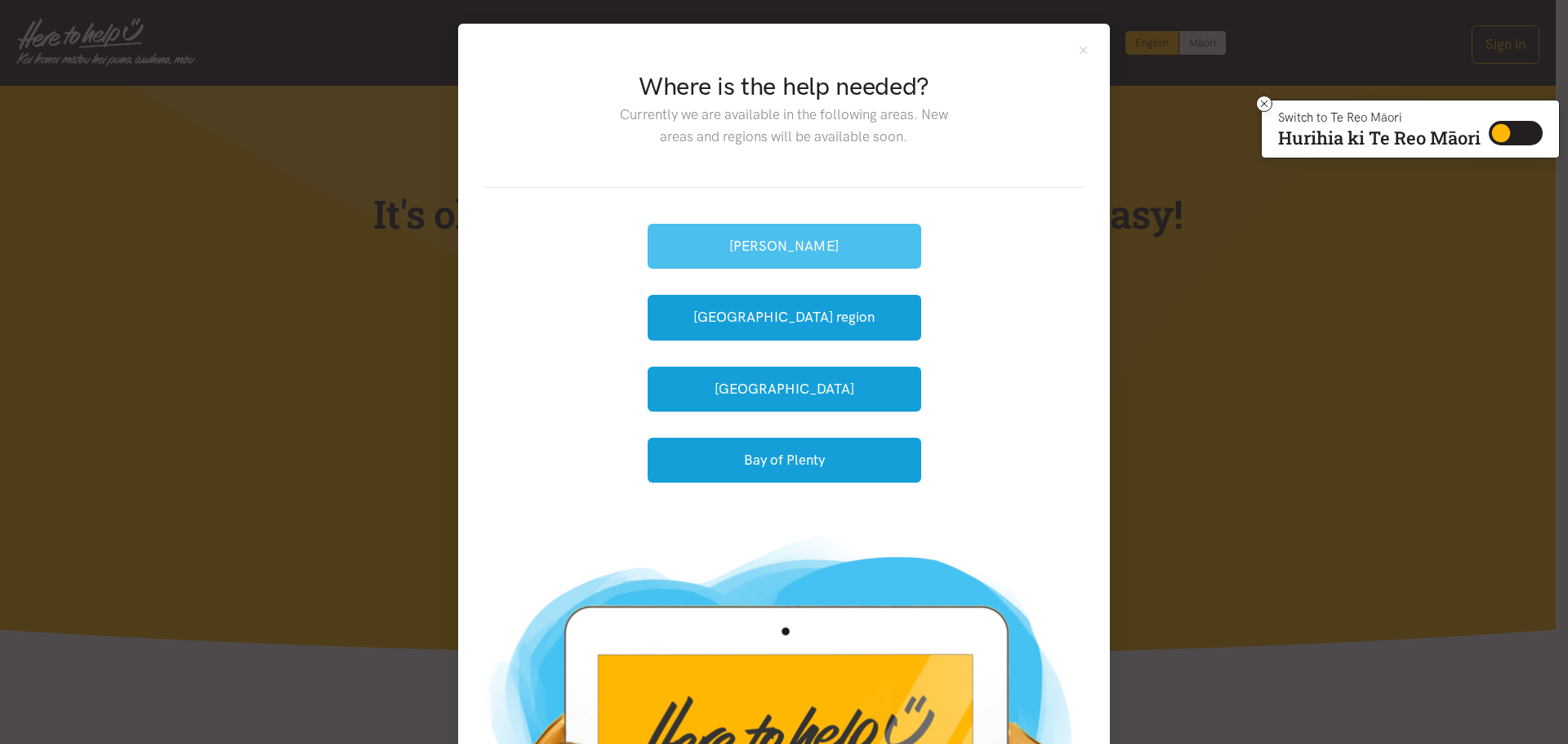
click at [787, 247] on button "[PERSON_NAME]" at bounding box center [784, 245] width 273 height 45
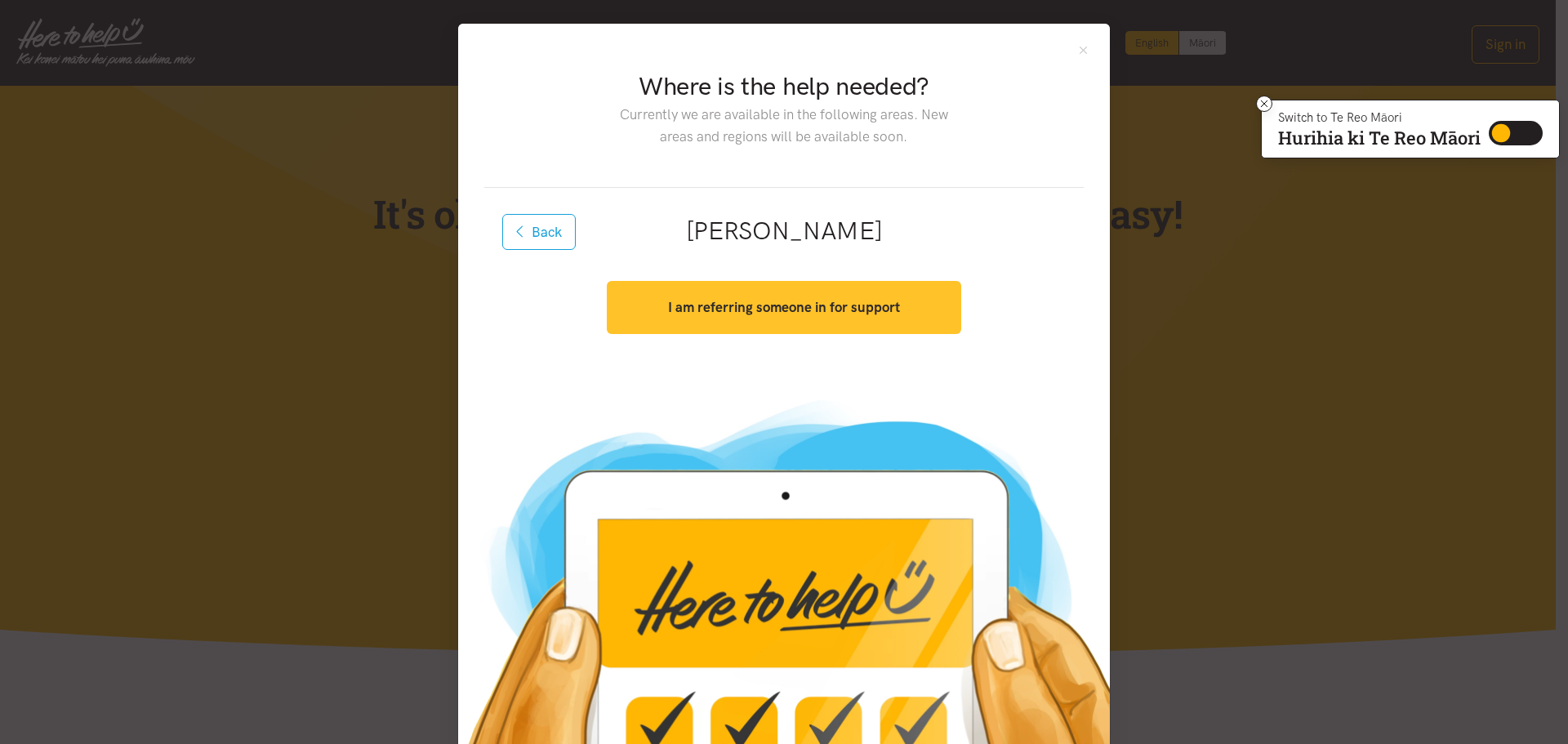
click at [764, 311] on strong "I am referring someone in for support" at bounding box center [783, 306] width 232 height 16
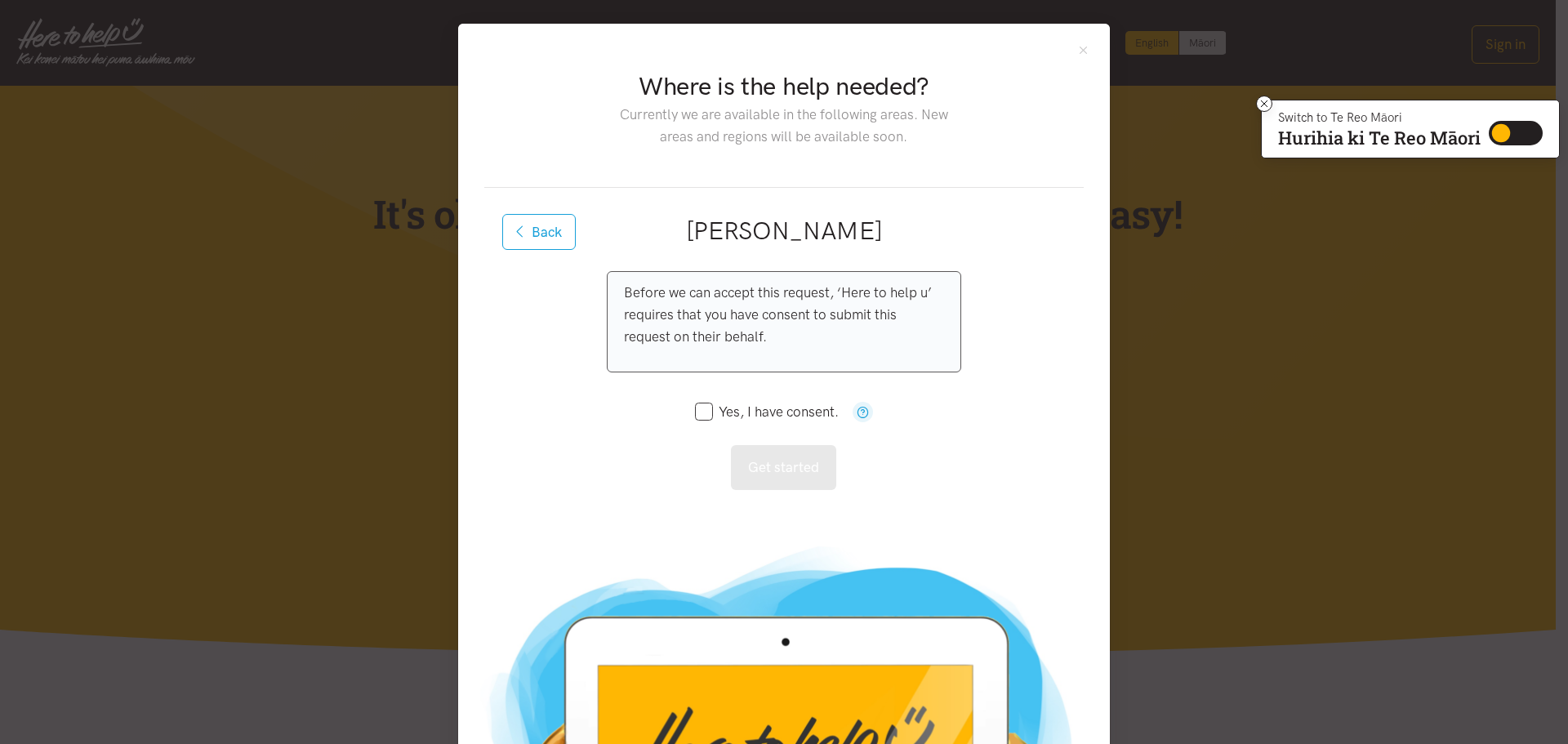
click at [705, 412] on input "Yes, I have consent." at bounding box center [766, 412] width 143 height 13
checkbox input "true"
click at [785, 452] on button "Get started" at bounding box center [783, 467] width 105 height 45
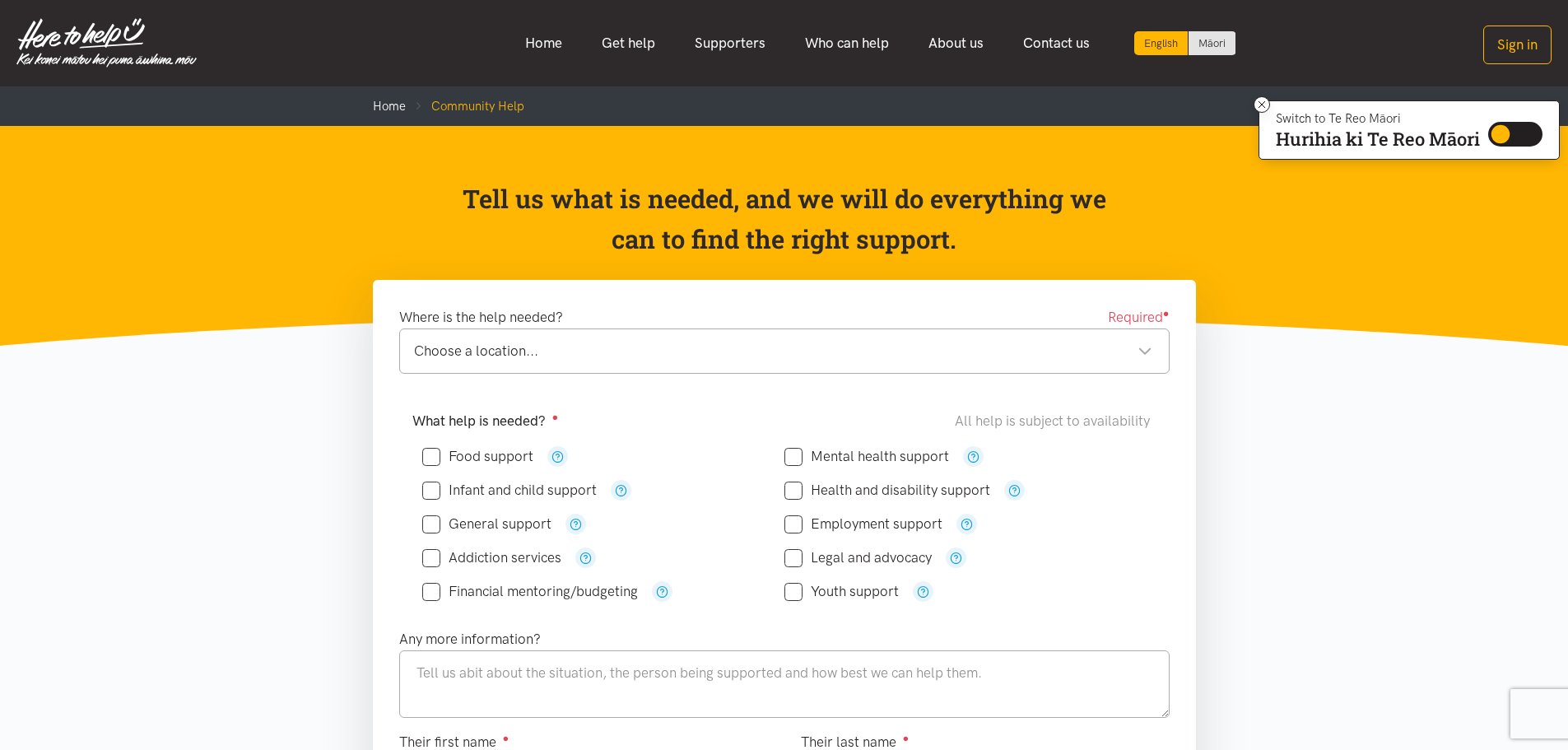
click at [431, 594] on input "Financial mentoring/budgeting" at bounding box center [530, 592] width 216 height 14
checkbox input "true"
click at [667, 593] on icon "button" at bounding box center [662, 592] width 13 height 13
click at [665, 593] on icon "button" at bounding box center [662, 592] width 13 height 13
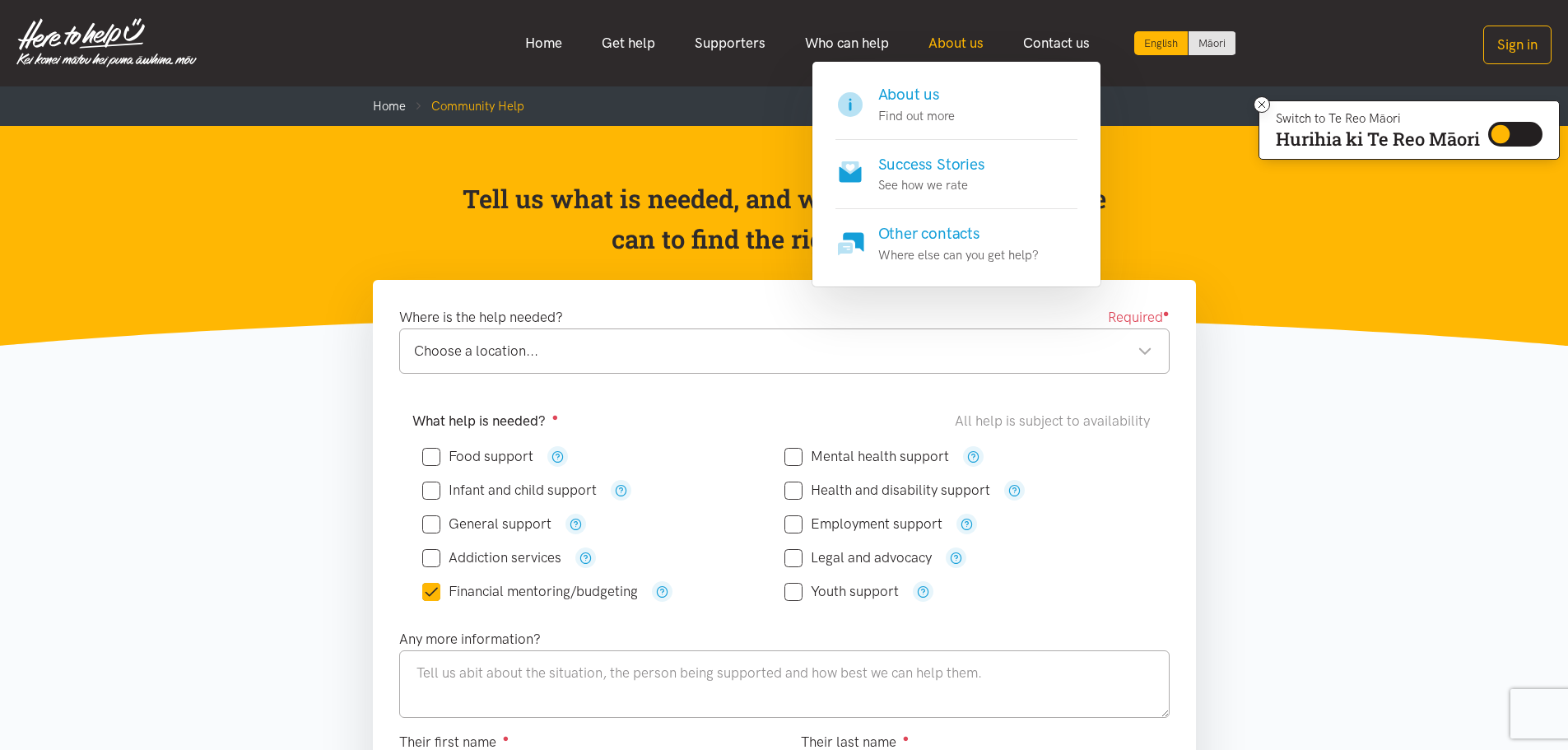
click at [954, 46] on link "About us" at bounding box center [955, 43] width 94 height 36
click at [906, 87] on h4 "About us" at bounding box center [916, 94] width 76 height 23
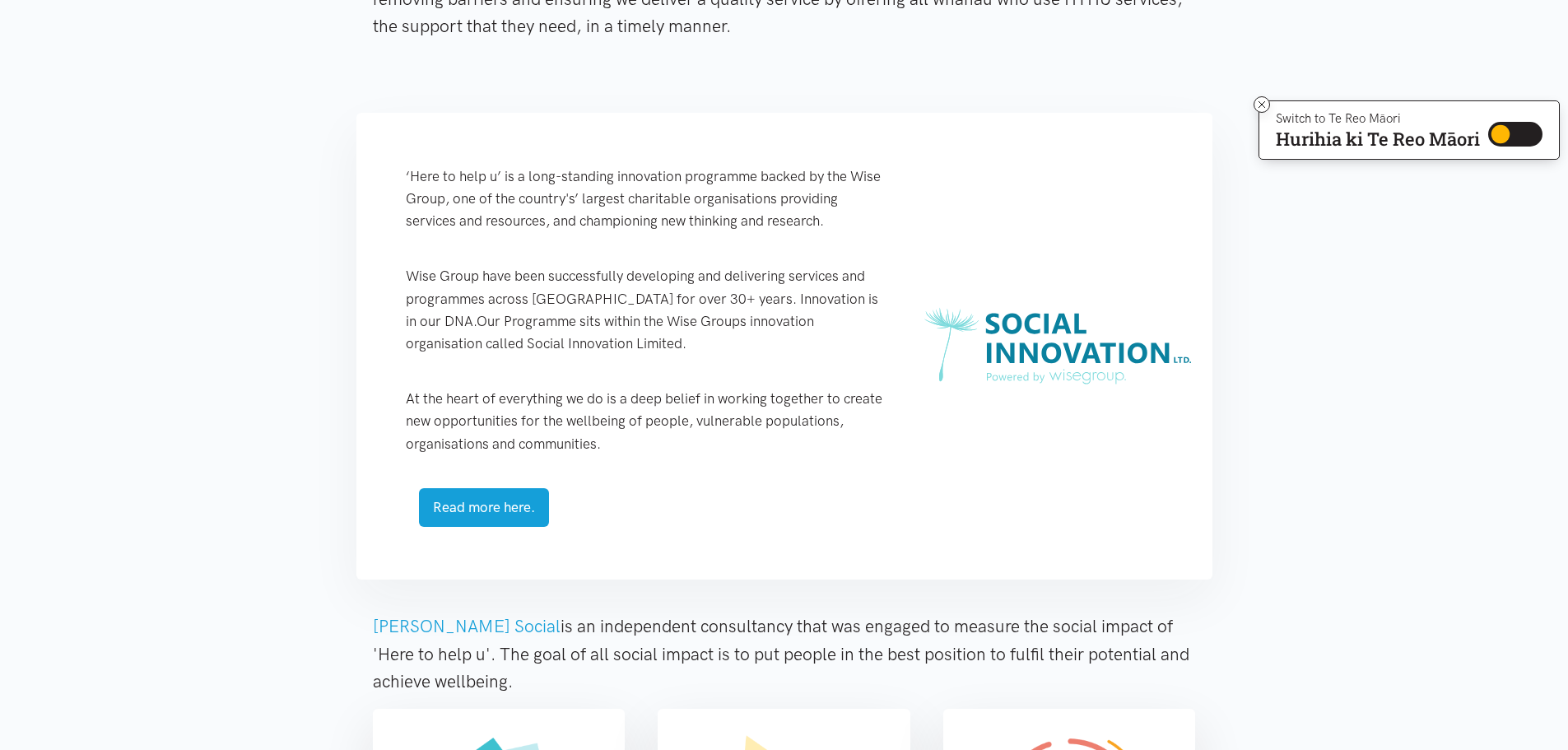
scroll to position [659, 0]
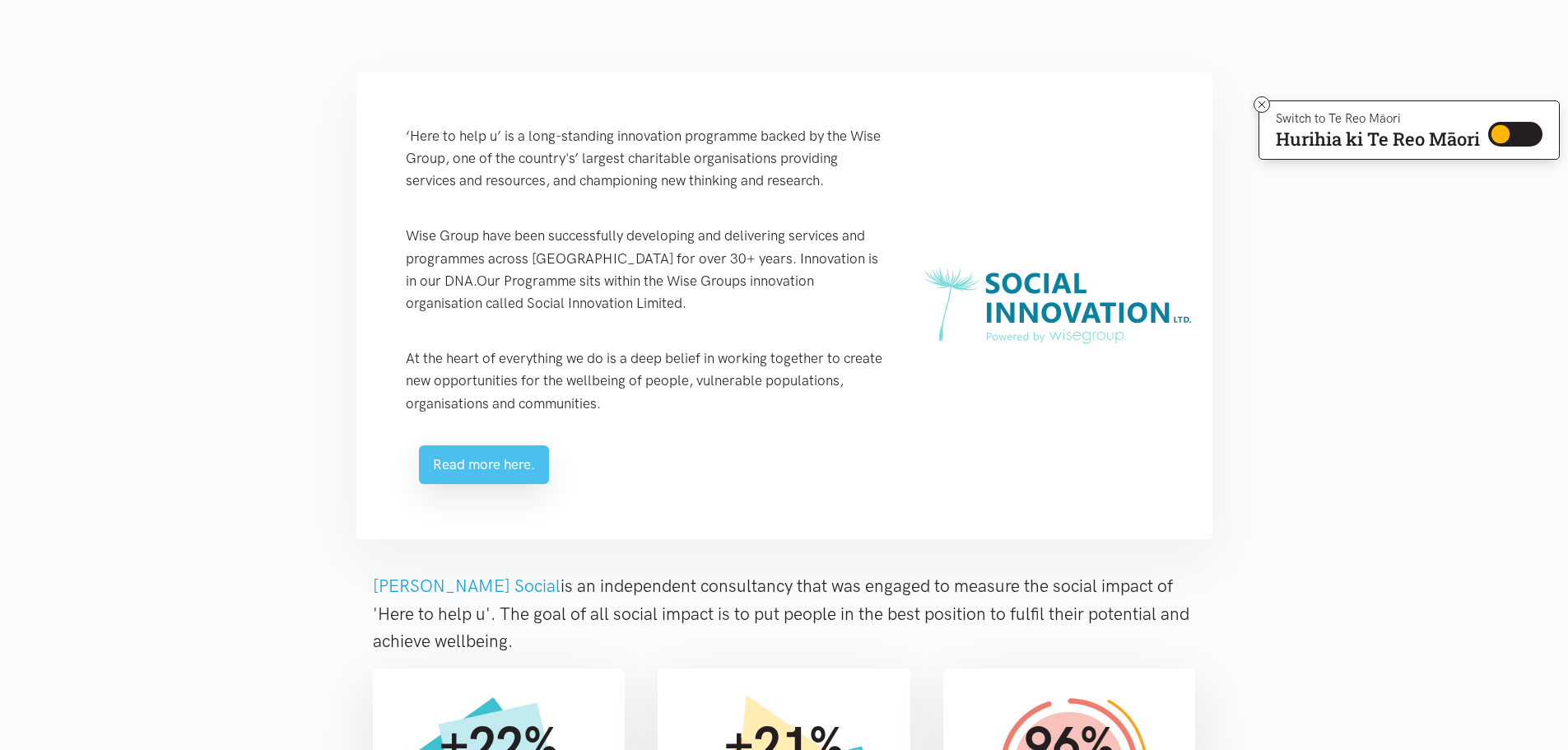
click at [504, 477] on link "Read more here." at bounding box center [484, 465] width 130 height 39
